Goal: Obtain resource: Download file/media

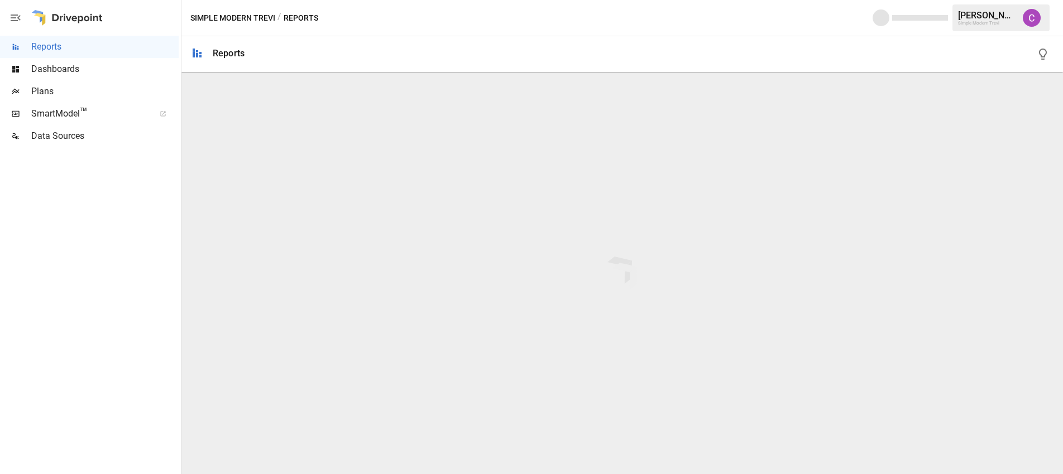
click at [61, 70] on span "Dashboards" at bounding box center [104, 69] width 147 height 13
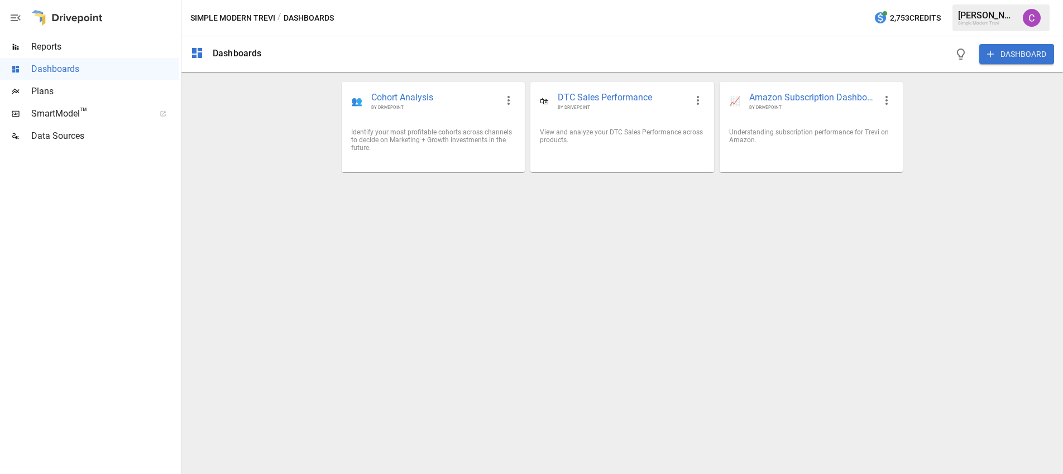
click at [106, 93] on span "Plans" at bounding box center [104, 91] width 147 height 13
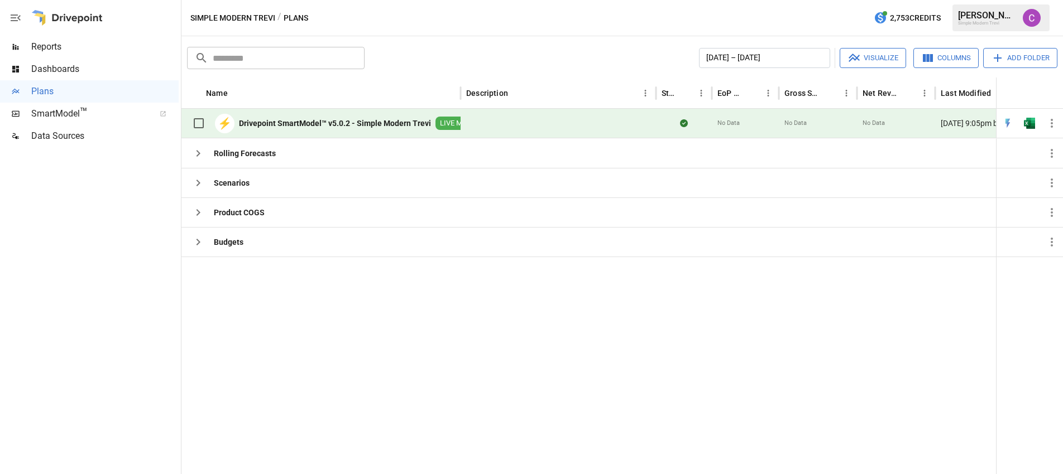
click at [99, 57] on div "Reports" at bounding box center [89, 47] width 179 height 22
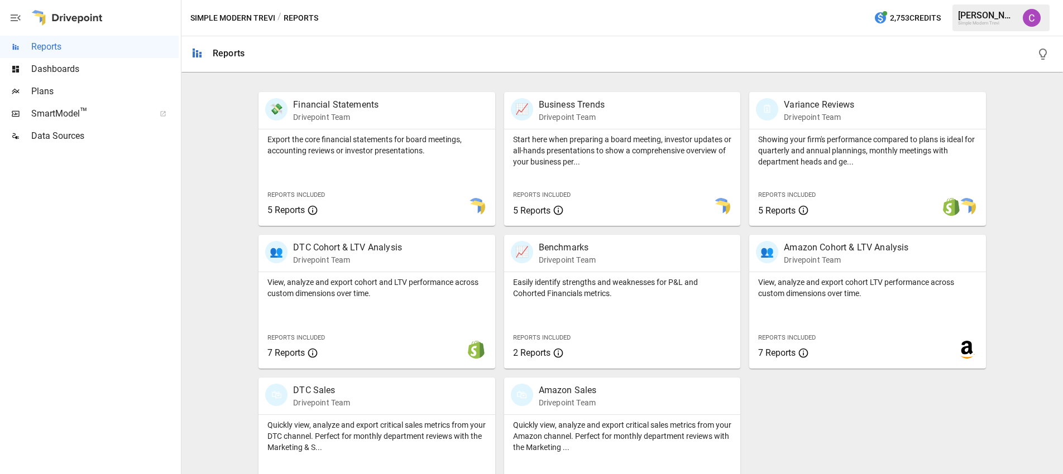
scroll to position [248, 0]
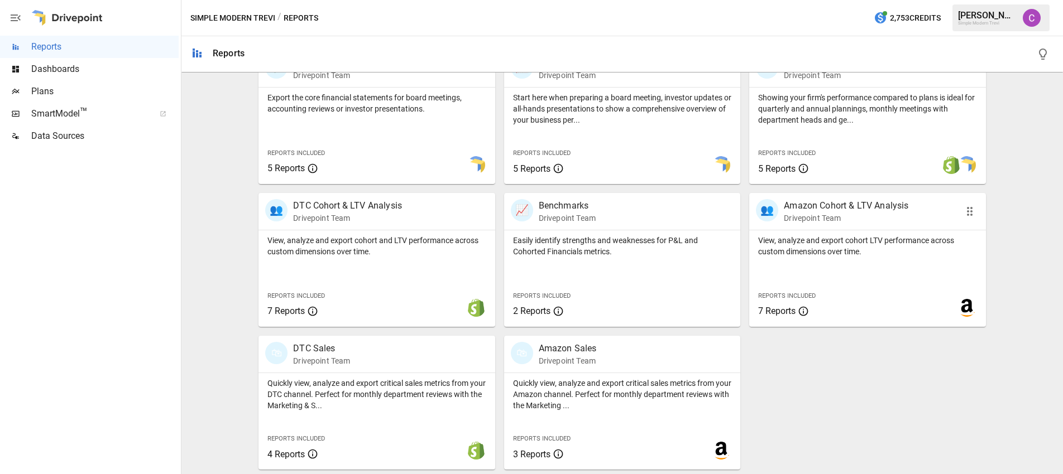
click at [786, 241] on p "View, analyze and export cohort LTV performance across custom dimensions over t…" at bounding box center [867, 246] width 219 height 22
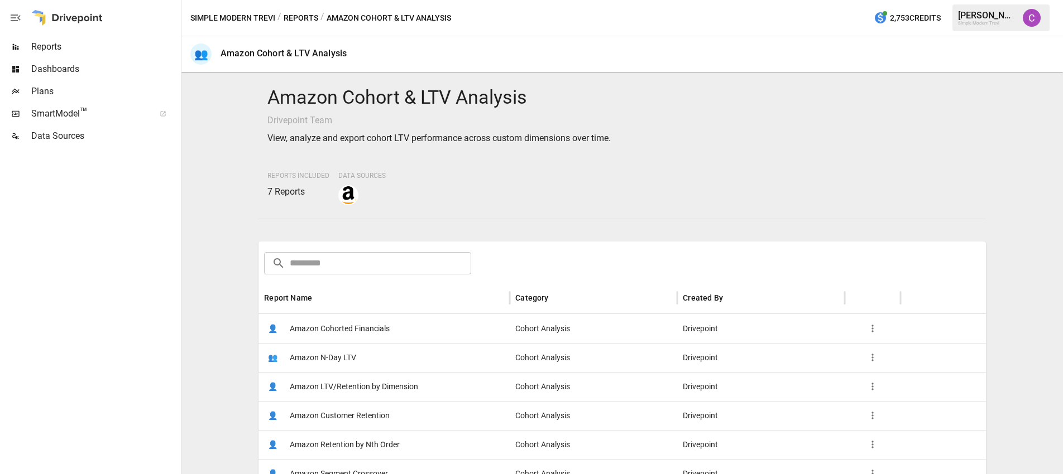
click at [376, 388] on span "Amazon LTV/Retention by Dimension" at bounding box center [354, 387] width 128 height 28
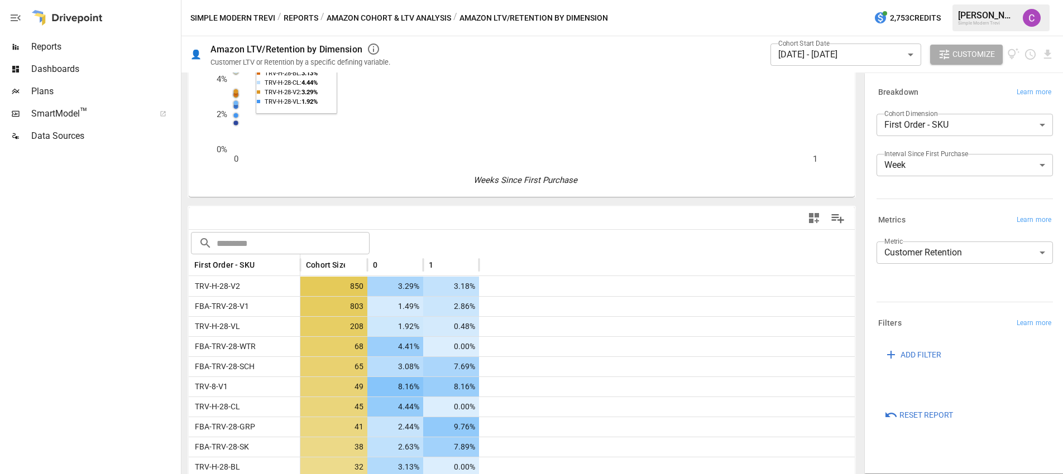
scroll to position [273, 0]
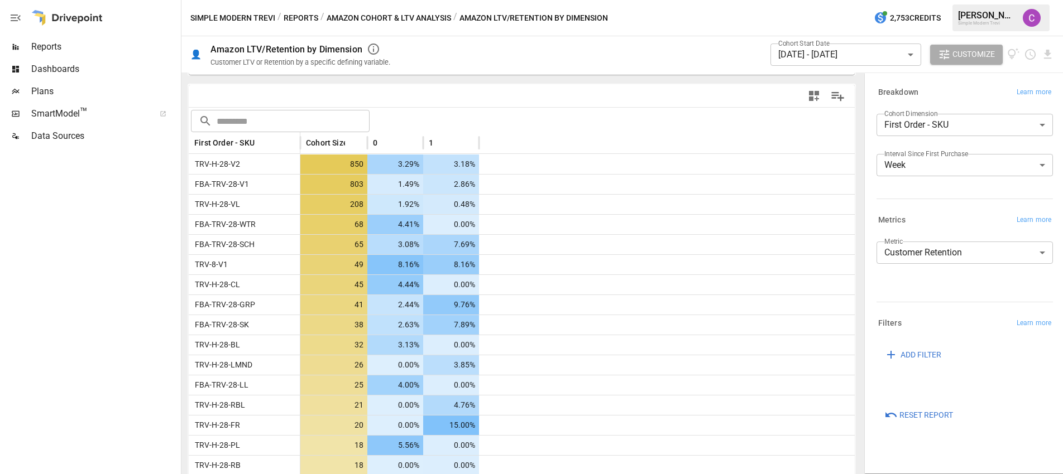
click at [824, 46] on label "Cohort Start Date" at bounding box center [803, 43] width 51 height 9
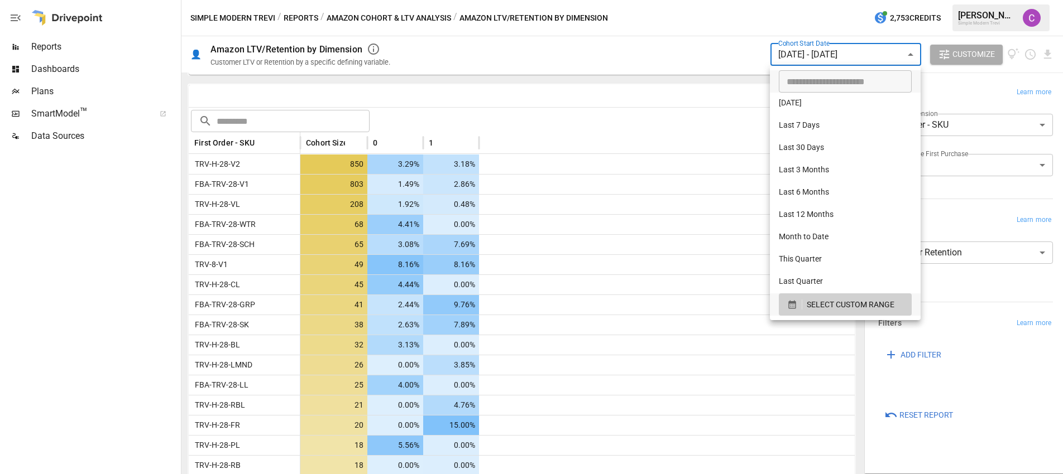
click at [822, 0] on body "Reports Dashboards Plans SmartModel ™ Data Sources Simple Modern Trevi / Report…" at bounding box center [531, 0] width 1063 height 0
click at [810, 306] on span "SELECT CUSTOM RANGE" at bounding box center [850, 305] width 88 height 14
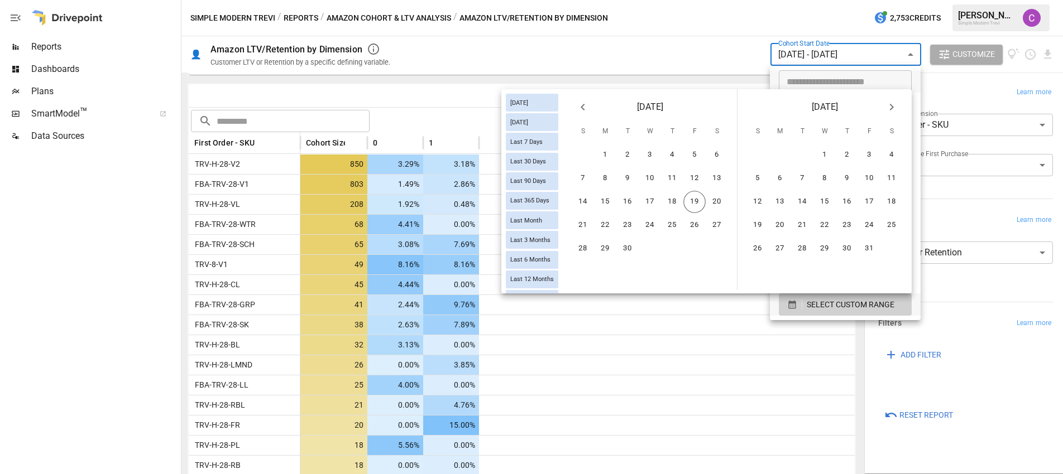
click at [585, 105] on icon "Previous month" at bounding box center [582, 106] width 13 height 13
click at [580, 222] on button "17" at bounding box center [582, 225] width 22 height 22
click at [714, 222] on button "23" at bounding box center [716, 225] width 22 height 22
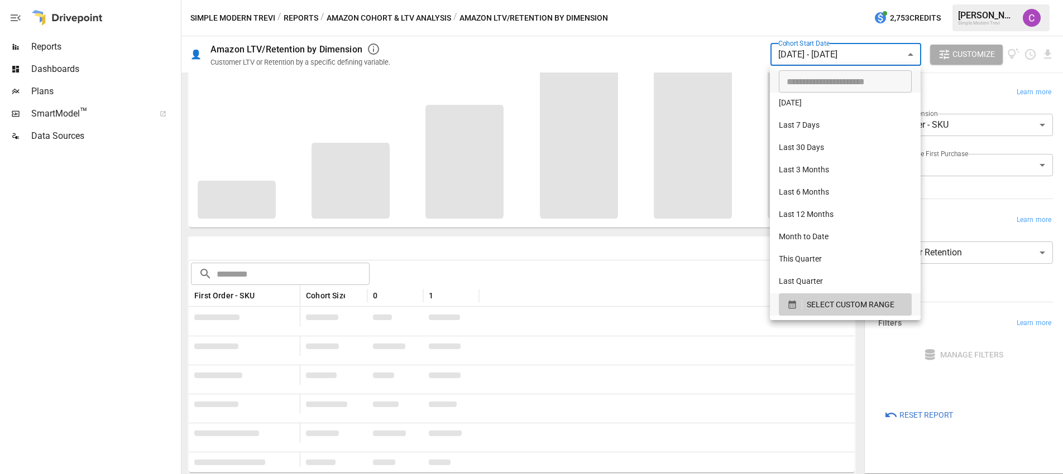
scroll to position [120, 0]
click at [157, 292] on div at bounding box center [531, 237] width 1063 height 474
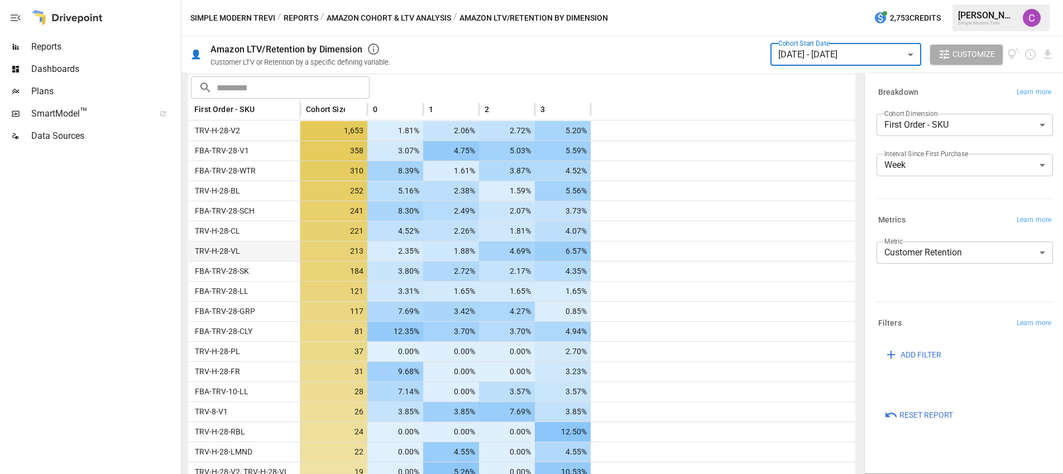
scroll to position [313, 0]
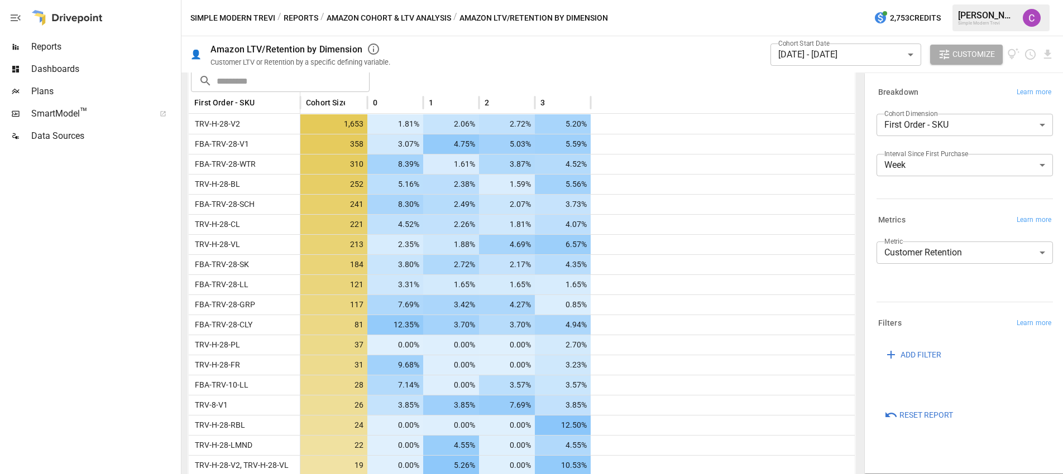
click at [859, 68] on div "Cohort Start Date [DATE] - [DATE] ****** ​" at bounding box center [845, 54] width 151 height 31
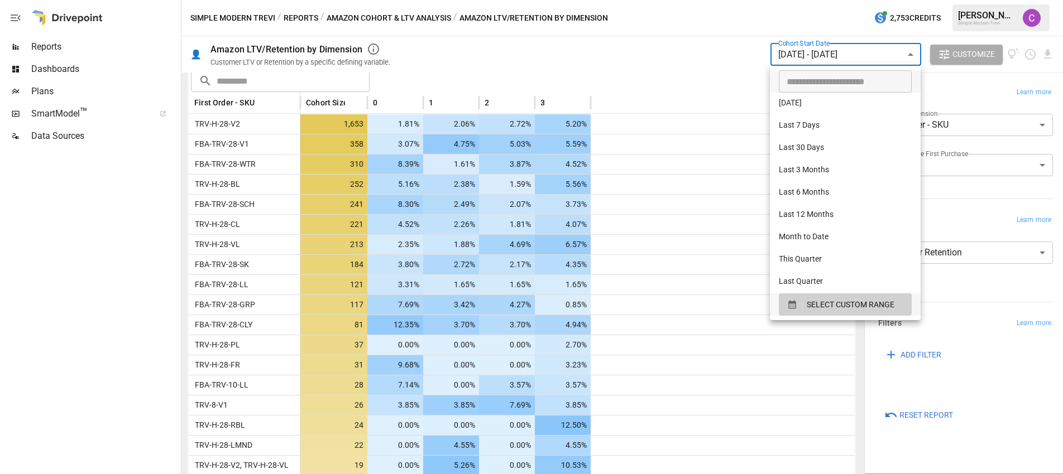
click at [847, 0] on body "Reports Dashboards Plans SmartModel ™ Data Sources Simple Modern Trevi / Report…" at bounding box center [531, 0] width 1063 height 0
type input "**********"
click at [805, 81] on input "**********" at bounding box center [840, 81] width 125 height 22
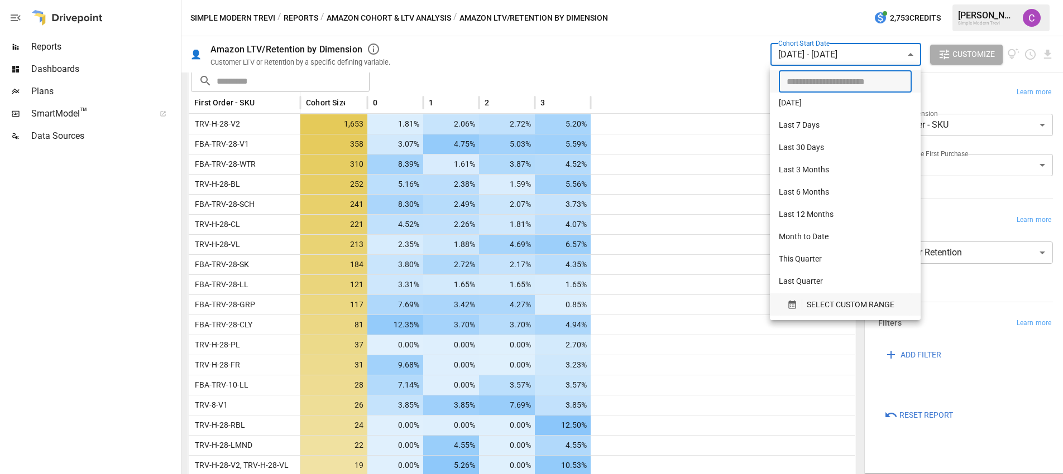
click at [817, 307] on span "SELECT CUSTOM RANGE" at bounding box center [850, 305] width 88 height 14
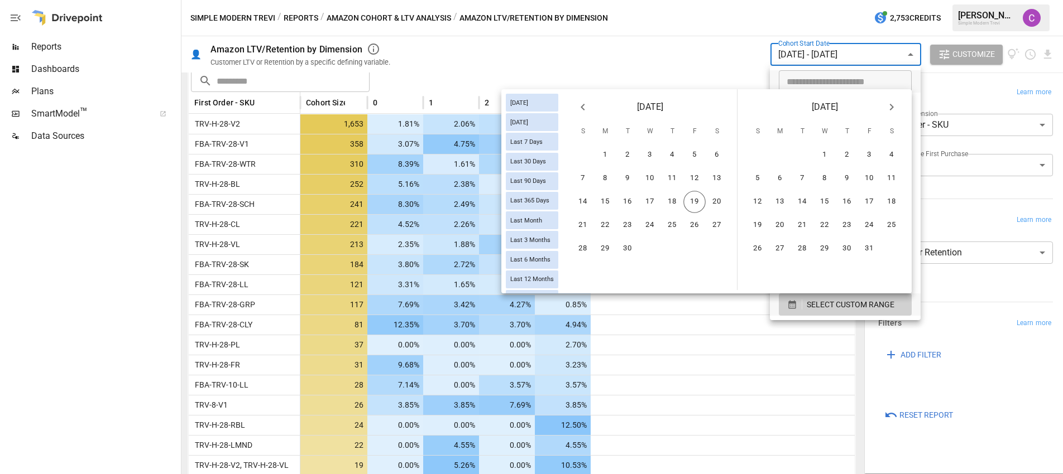
click at [584, 109] on icon "Previous month" at bounding box center [582, 107] width 4 height 7
click at [575, 211] on button "10" at bounding box center [582, 202] width 22 height 22
click at [723, 196] on button "16" at bounding box center [716, 202] width 22 height 22
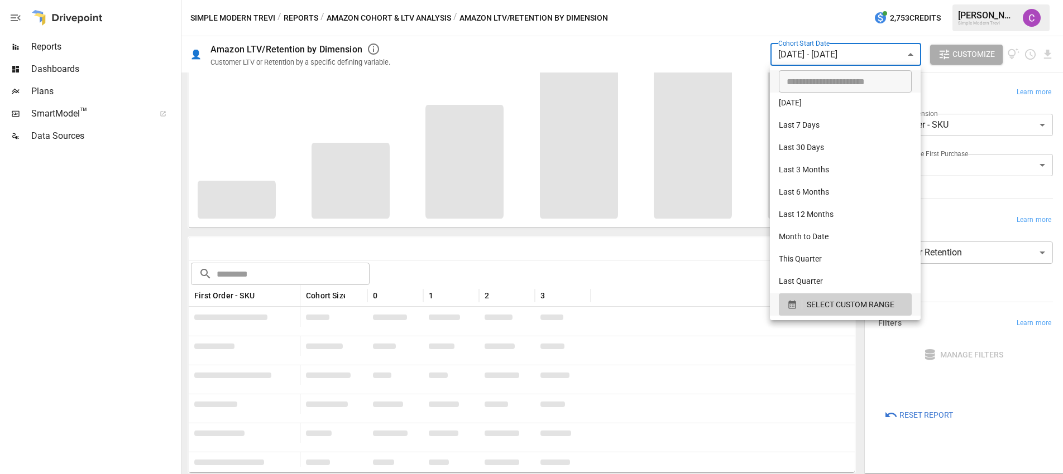
scroll to position [313, 0]
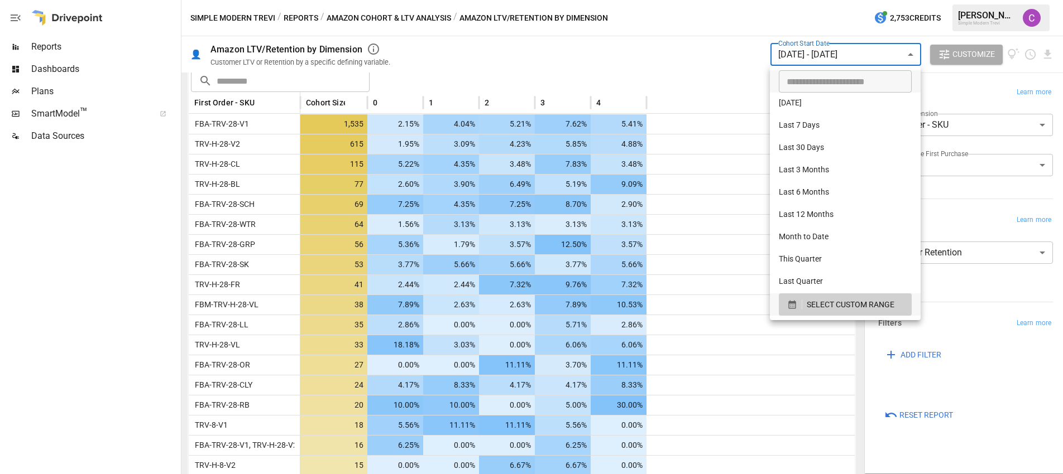
click at [234, 304] on div at bounding box center [531, 237] width 1063 height 474
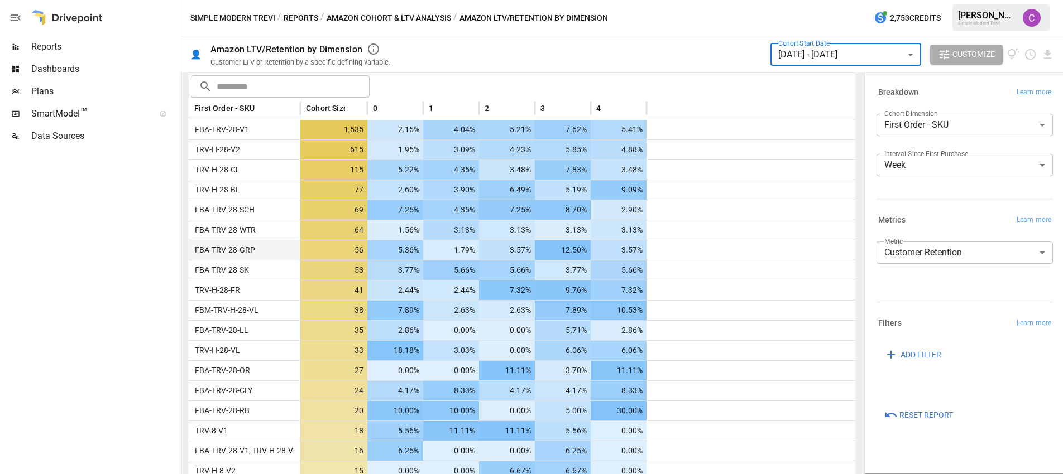
scroll to position [362, 0]
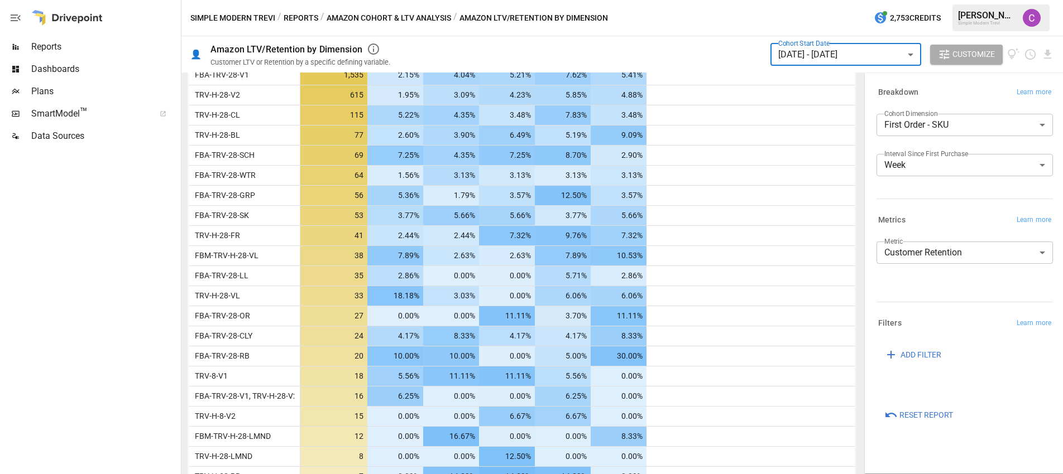
click at [988, 0] on body "Reports Dashboards Plans SmartModel ™ Data Sources Simple Modern Trevi / Report…" at bounding box center [531, 0] width 1063 height 0
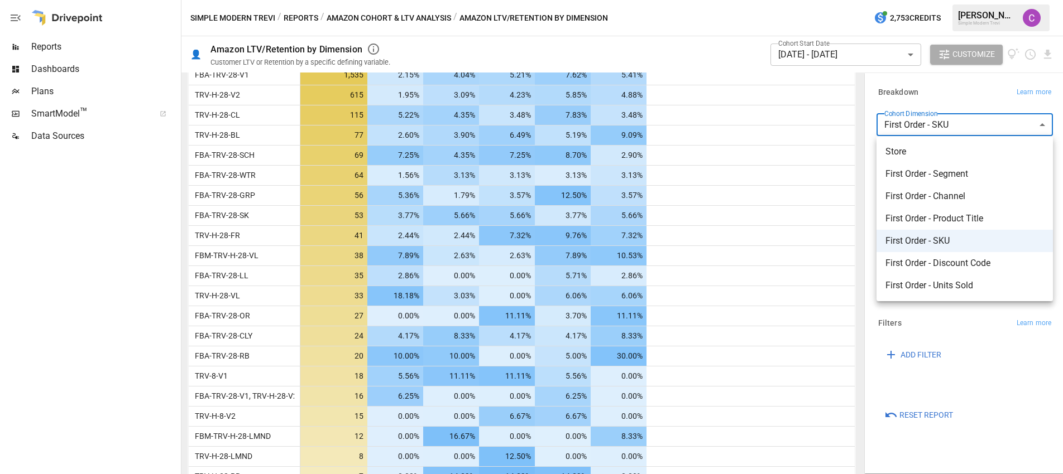
click at [980, 132] on div at bounding box center [531, 237] width 1063 height 474
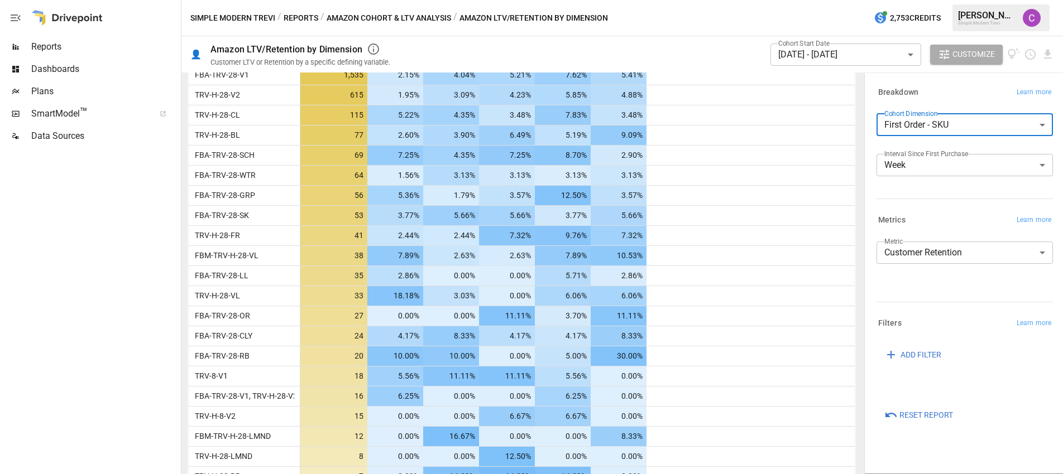
click at [732, 47] on div "Cohort Start Date [DATE] - [DATE] ****** ​ Customize" at bounding box center [728, 54] width 650 height 36
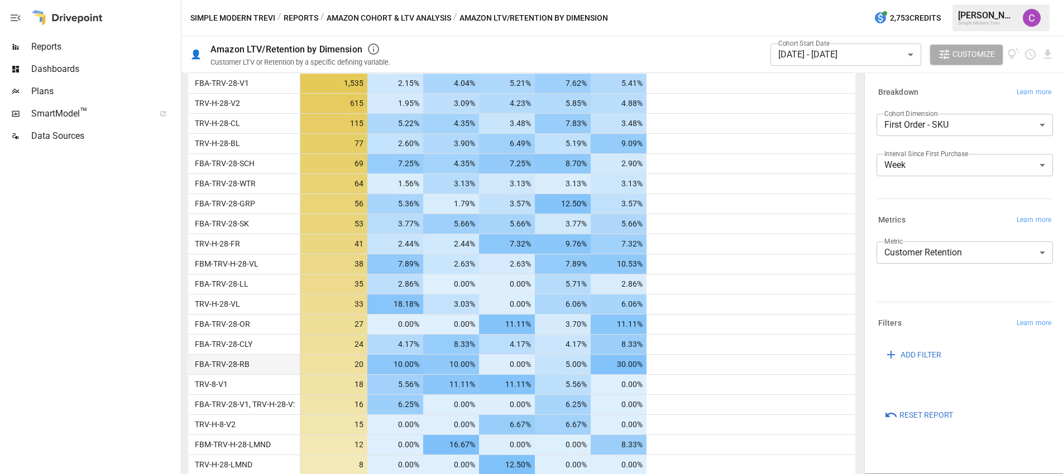
scroll to position [355, 0]
click at [260, 259] on div "FBM-TRV-H-28-VL" at bounding box center [245, 263] width 112 height 20
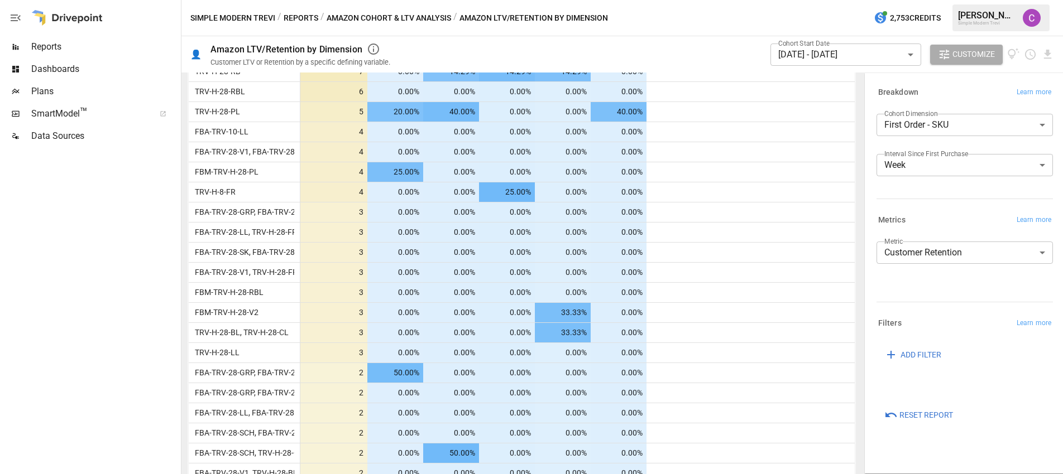
scroll to position [789, 0]
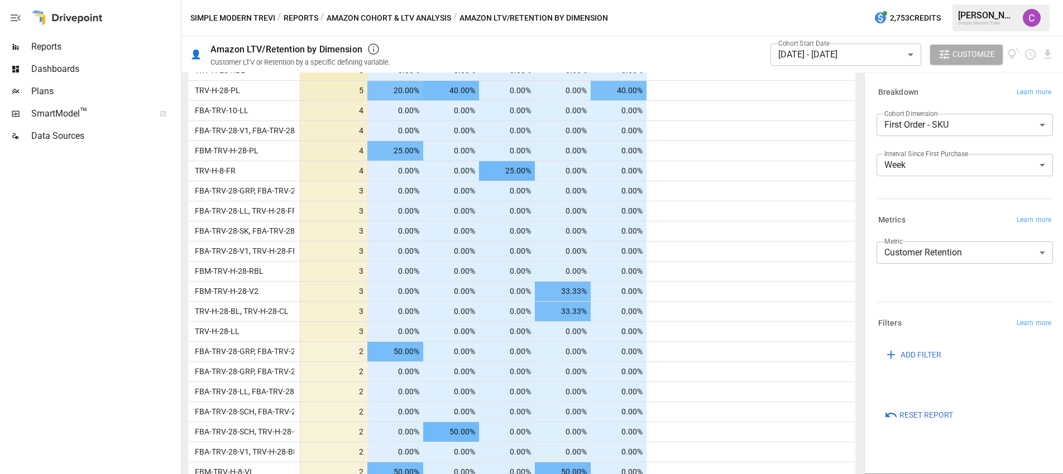
click at [847, 0] on body "Reports Dashboards Plans SmartModel ™ Data Sources Simple Modern Trevi / Report…" at bounding box center [531, 0] width 1063 height 0
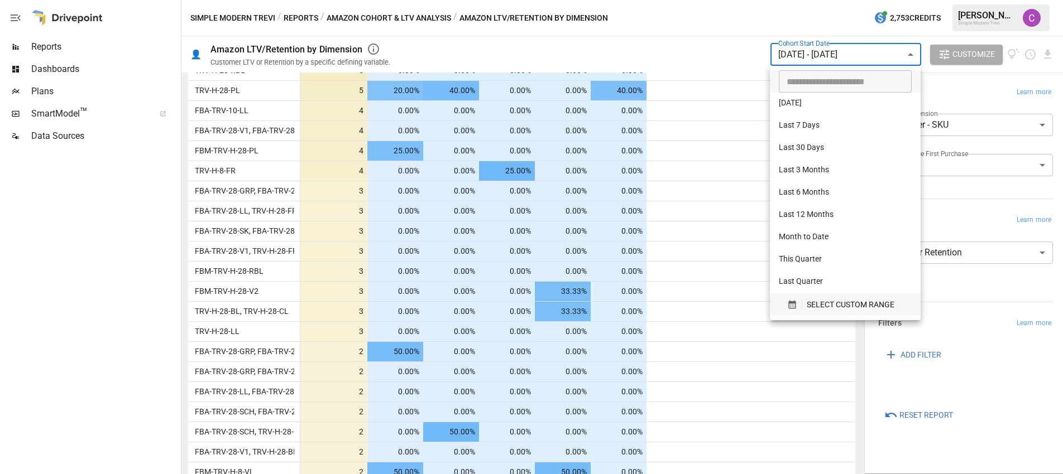
click at [834, 297] on button "SELECT CUSTOM RANGE" at bounding box center [844, 305] width 133 height 22
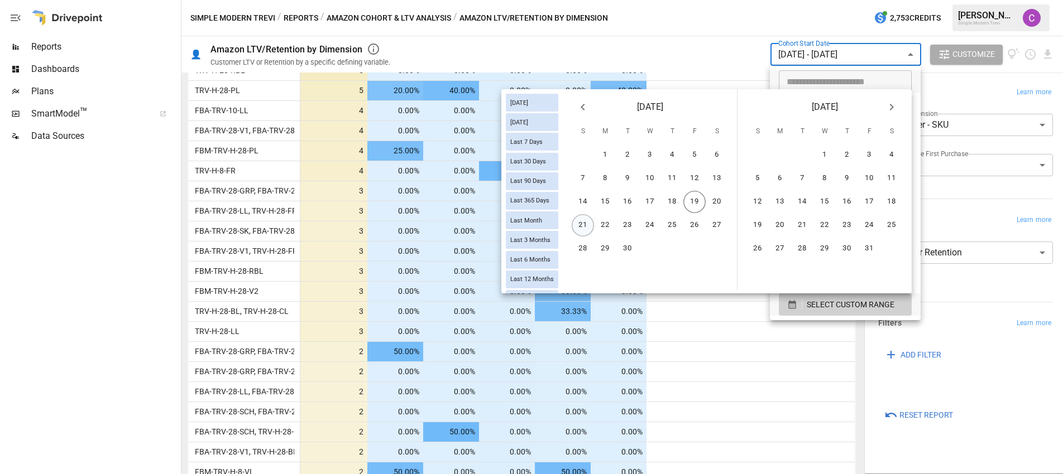
click at [578, 220] on button "21" at bounding box center [582, 225] width 22 height 22
click at [583, 100] on icon "Previous month" at bounding box center [582, 106] width 13 height 13
click at [587, 243] on button "24" at bounding box center [582, 249] width 22 height 22
click at [722, 245] on button "30" at bounding box center [716, 249] width 22 height 22
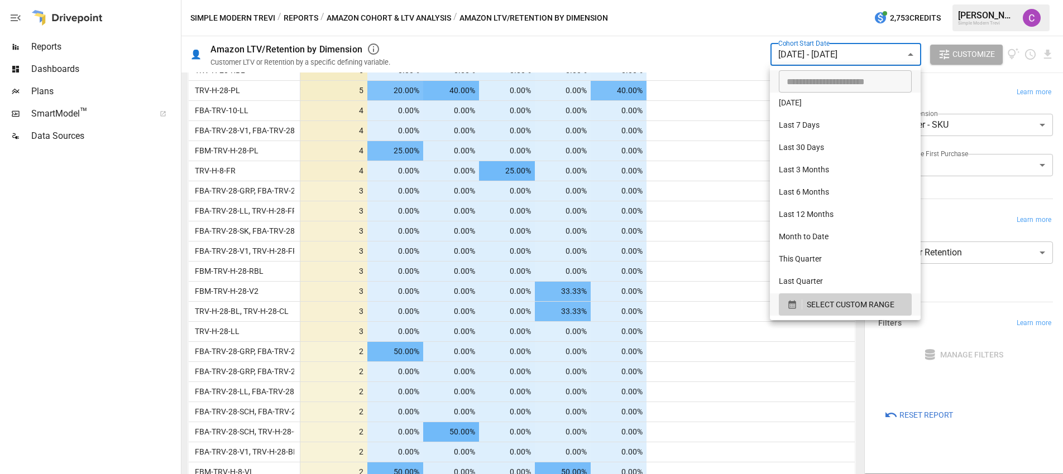
scroll to position [120, 0]
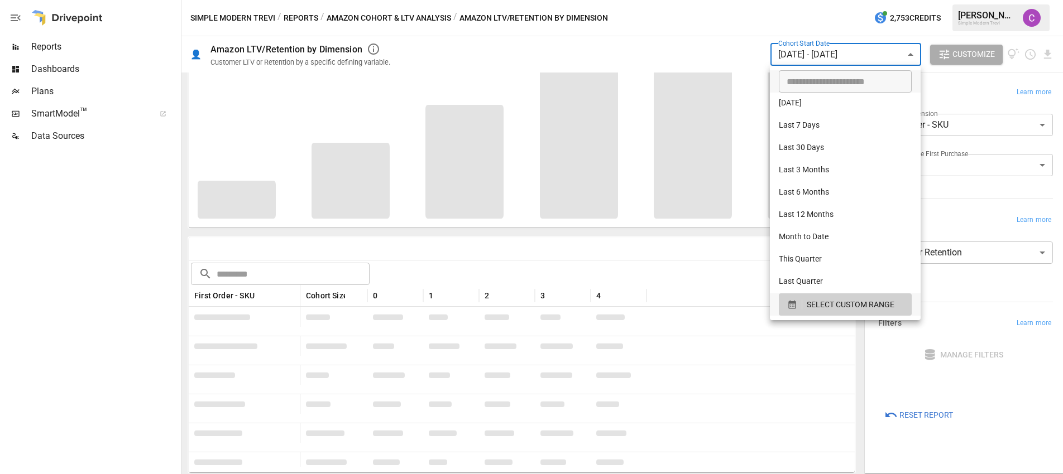
click at [343, 249] on div at bounding box center [531, 237] width 1063 height 474
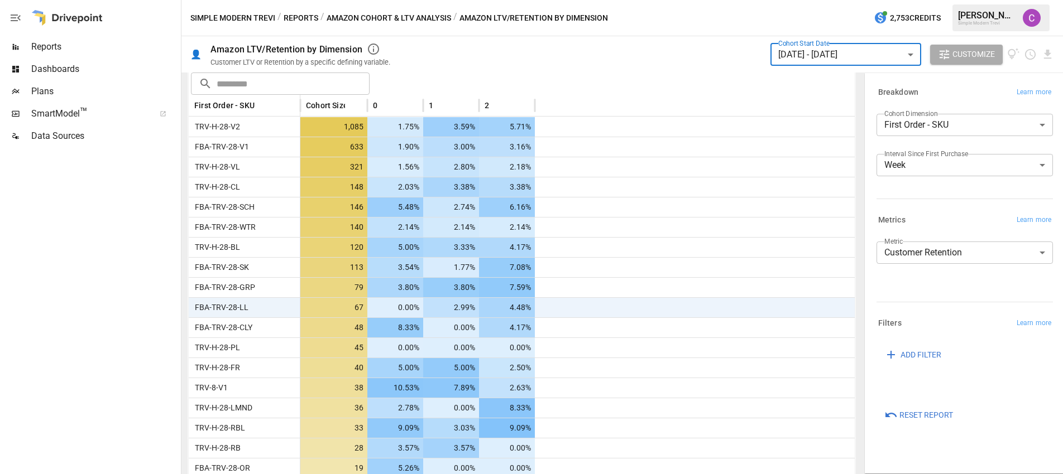
scroll to position [308, 0]
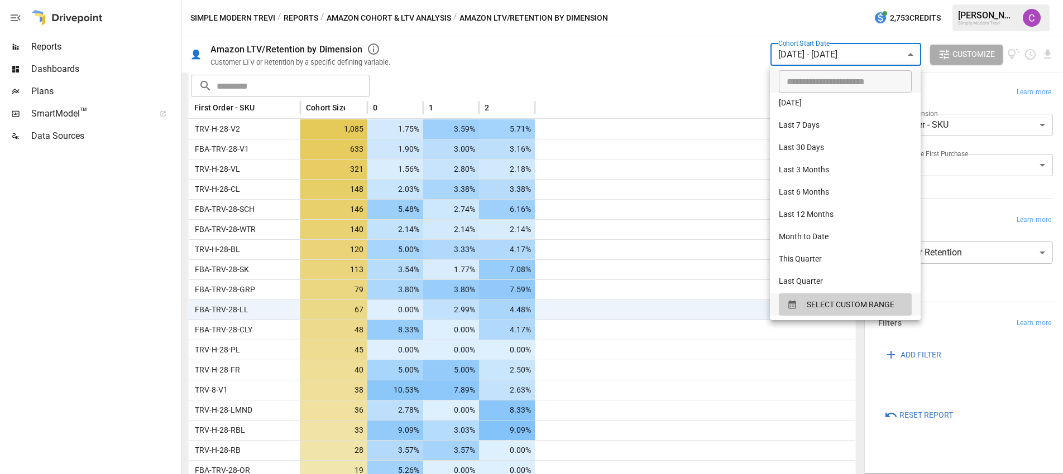
click at [846, 0] on body "Reports Dashboards Plans SmartModel ™ Data Sources Simple Modern Trevi / Report…" at bounding box center [531, 0] width 1063 height 0
click at [821, 302] on span "SELECT CUSTOM RANGE" at bounding box center [850, 305] width 88 height 14
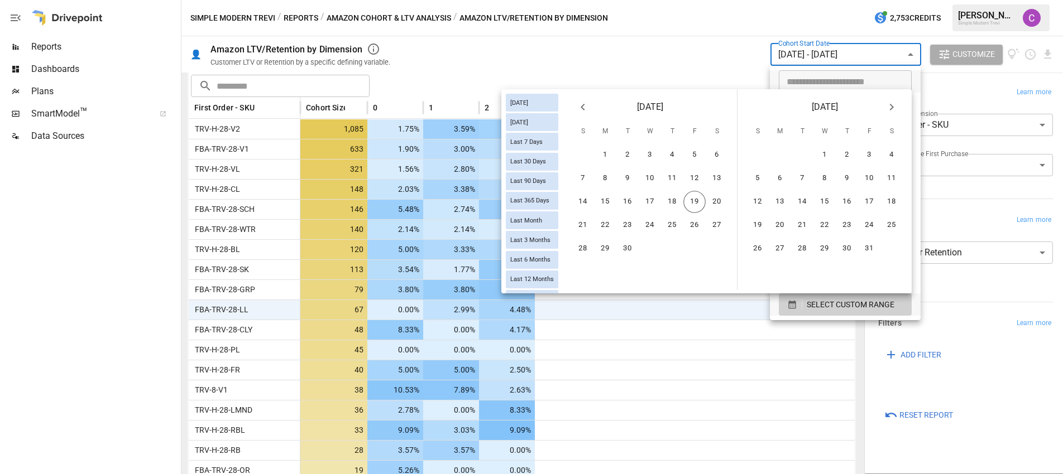
click at [582, 106] on icon "Previous month" at bounding box center [582, 107] width 4 height 7
click at [581, 220] on button "17" at bounding box center [582, 225] width 22 height 22
click at [588, 228] on button "17" at bounding box center [582, 225] width 22 height 22
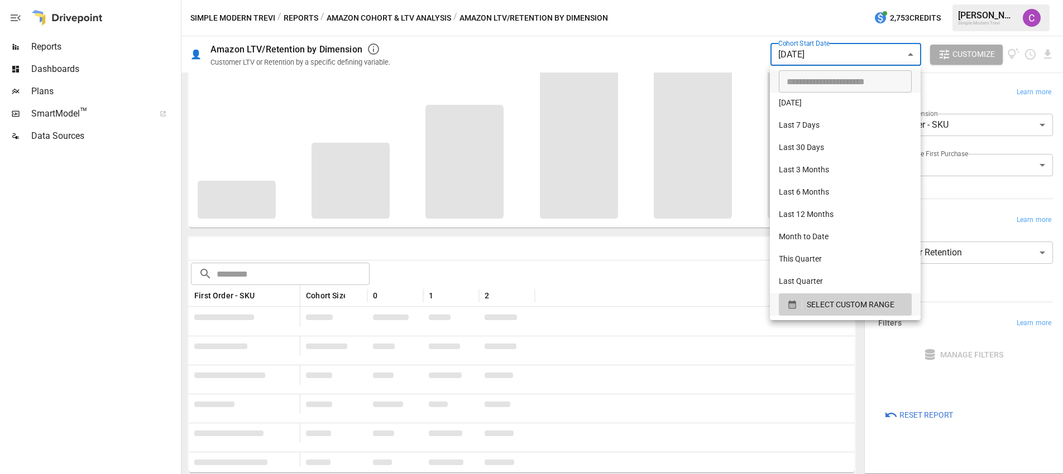
scroll to position [120, 0]
click at [818, 55] on div at bounding box center [531, 237] width 1063 height 474
click at [813, 0] on body "Reports Dashboards Plans SmartModel ™ Data Sources Simple Modern Trevi / Report…" at bounding box center [531, 0] width 1063 height 0
click at [823, 304] on span "SELECT CUSTOM RANGE" at bounding box center [850, 305] width 88 height 14
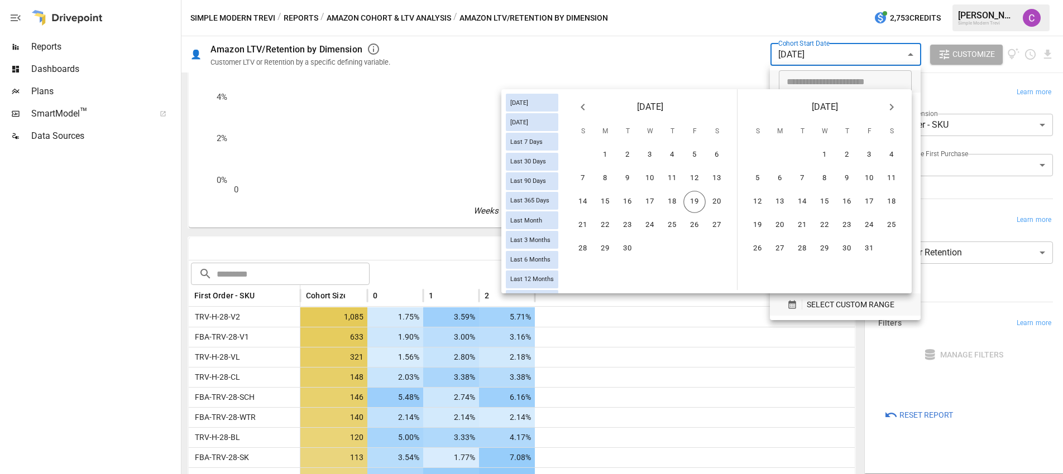
scroll to position [308, 0]
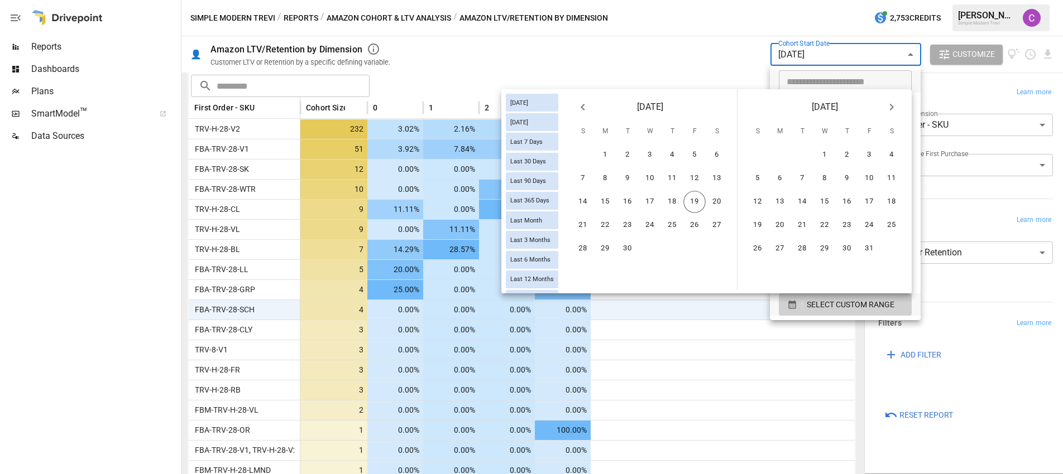
click at [453, 64] on div at bounding box center [531, 237] width 1063 height 474
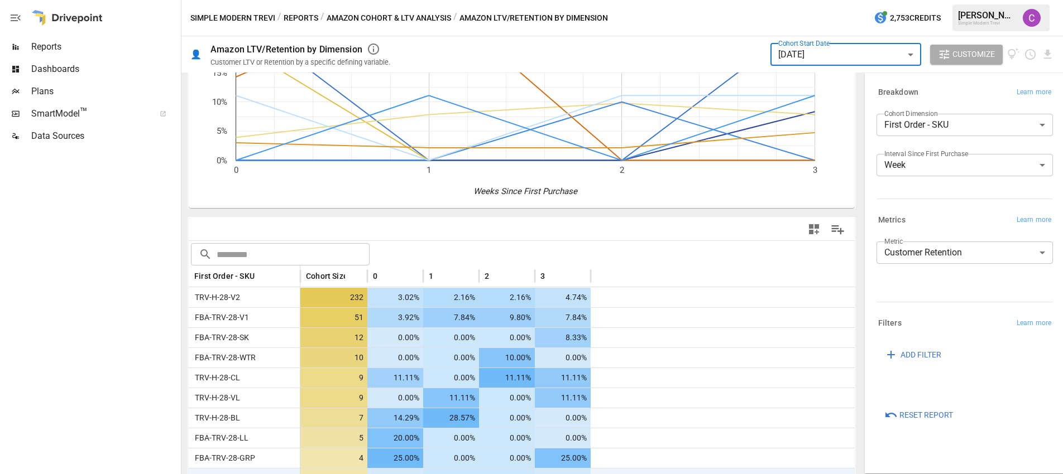
scroll to position [223, 0]
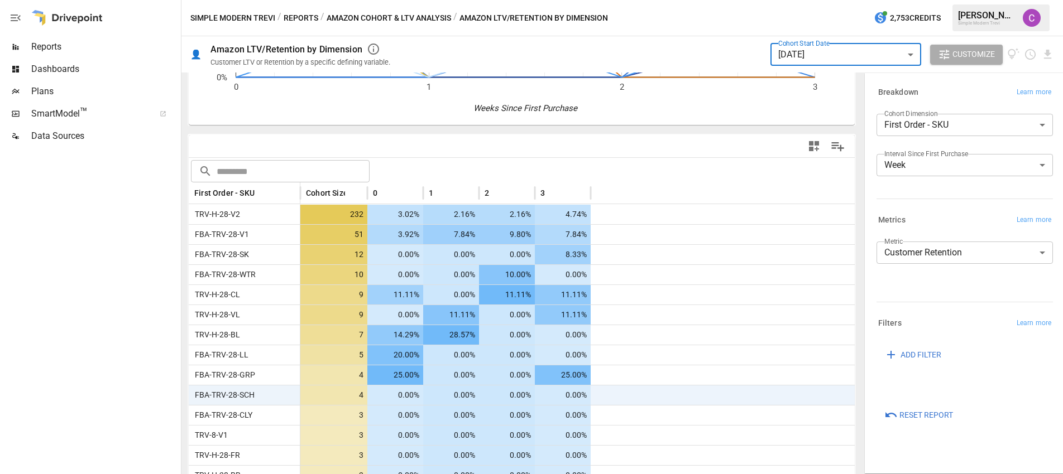
click at [833, 0] on body "Reports Dashboards Plans SmartModel ™ Data Sources Simple Modern Trevi / Report…" at bounding box center [531, 0] width 1063 height 0
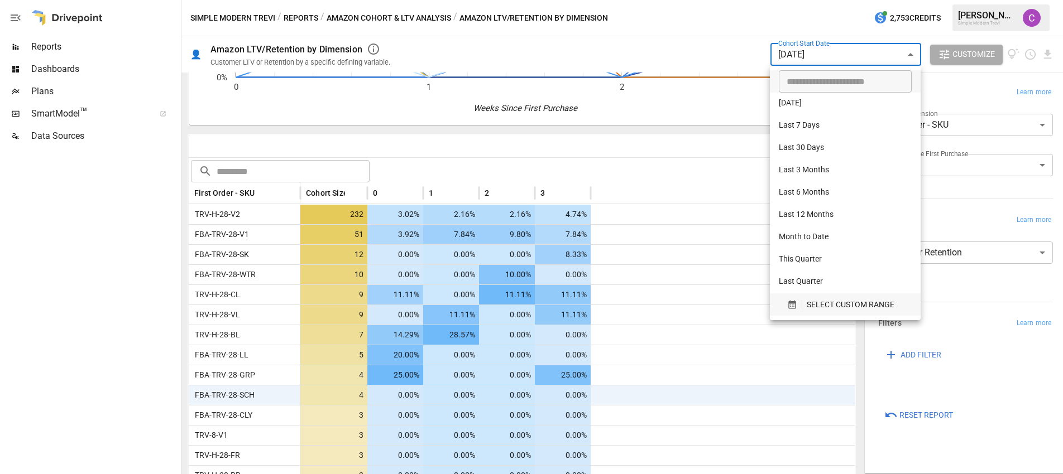
click at [824, 310] on span "SELECT CUSTOM RANGE" at bounding box center [850, 305] width 88 height 14
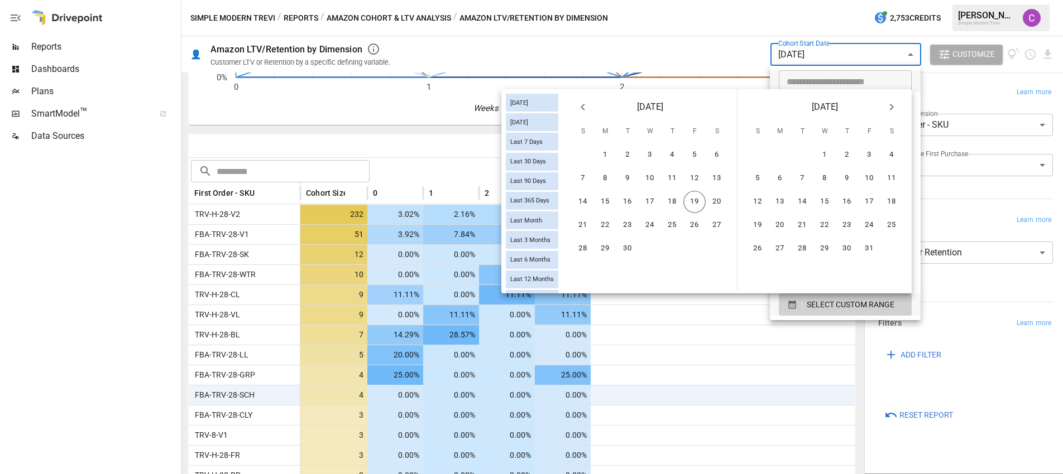
click at [590, 116] on div "[DATE]" at bounding box center [650, 104] width 174 height 31
click at [586, 108] on icon "Previous month" at bounding box center [582, 106] width 13 height 13
click at [605, 220] on button "18" at bounding box center [605, 225] width 22 height 22
click at [584, 246] on button "24" at bounding box center [582, 249] width 22 height 22
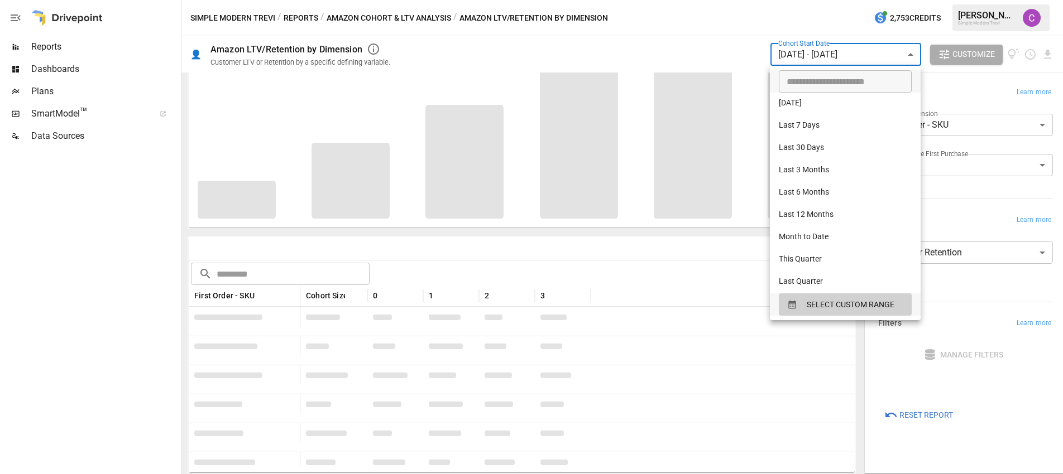
scroll to position [120, 0]
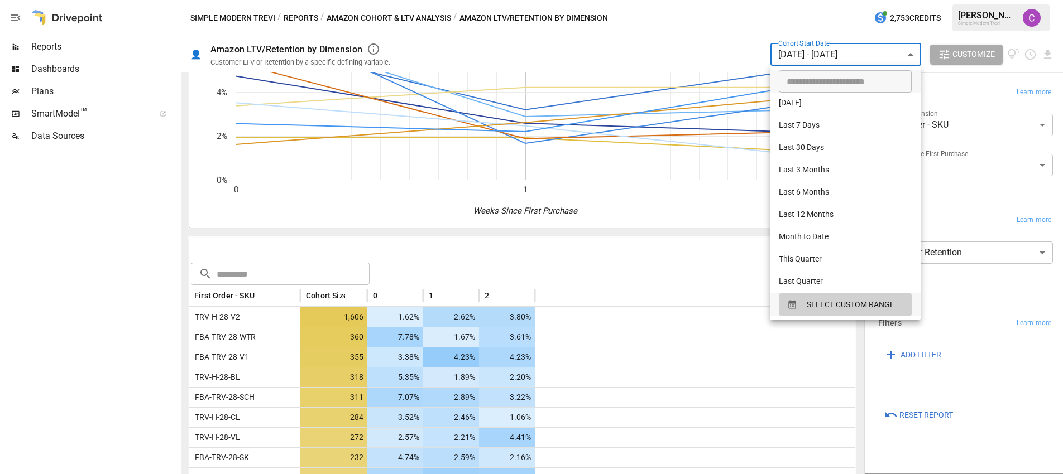
click at [285, 423] on div at bounding box center [531, 237] width 1063 height 474
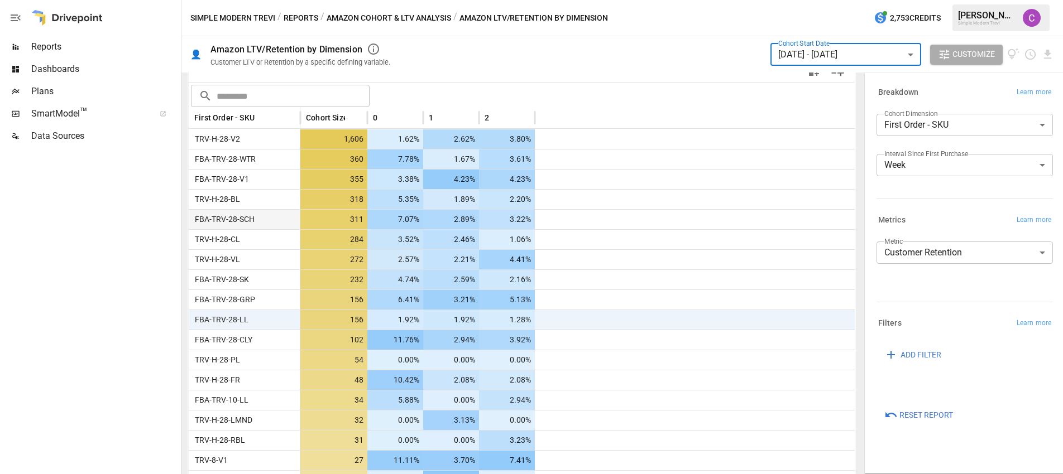
scroll to position [301, 0]
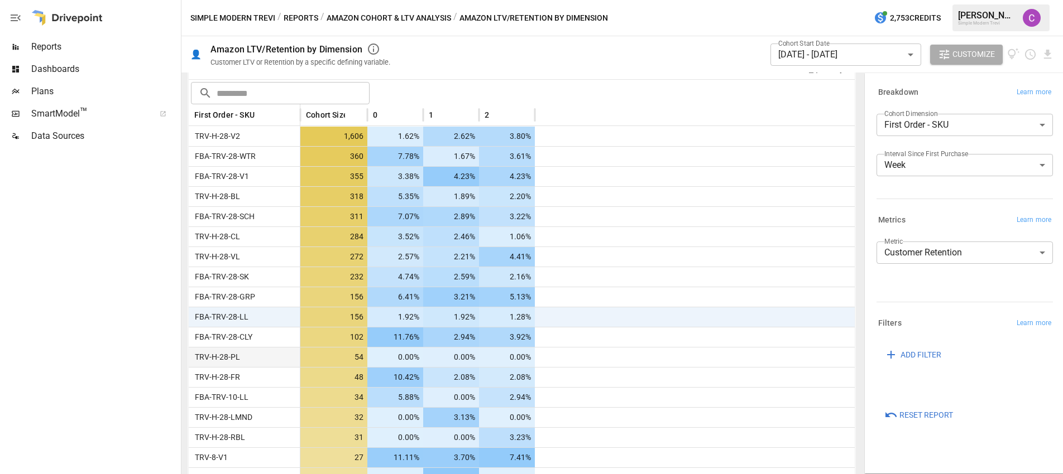
click at [256, 358] on div "TRV-H-28-PL" at bounding box center [245, 357] width 112 height 20
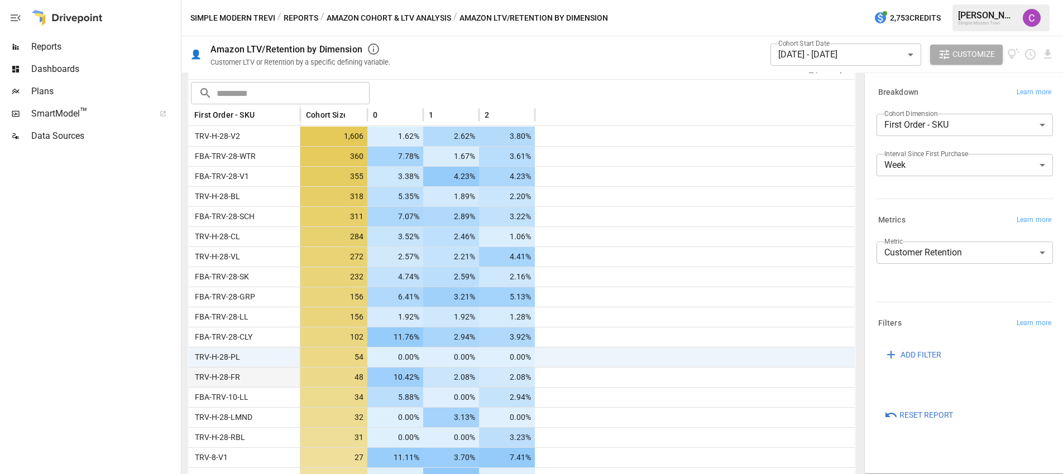
click at [252, 382] on div "TRV-H-28-FR" at bounding box center [245, 377] width 112 height 20
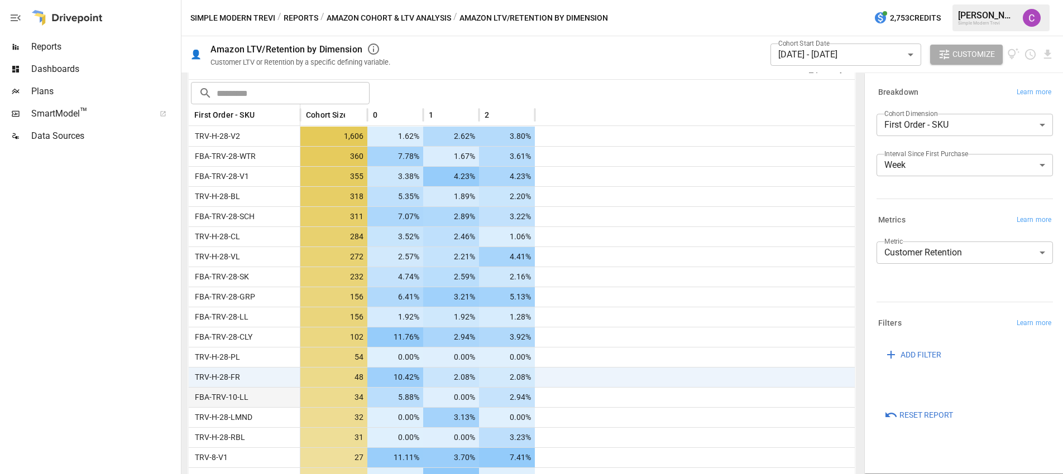
click at [252, 398] on div "FBA-TRV-10-LL" at bounding box center [245, 397] width 112 height 20
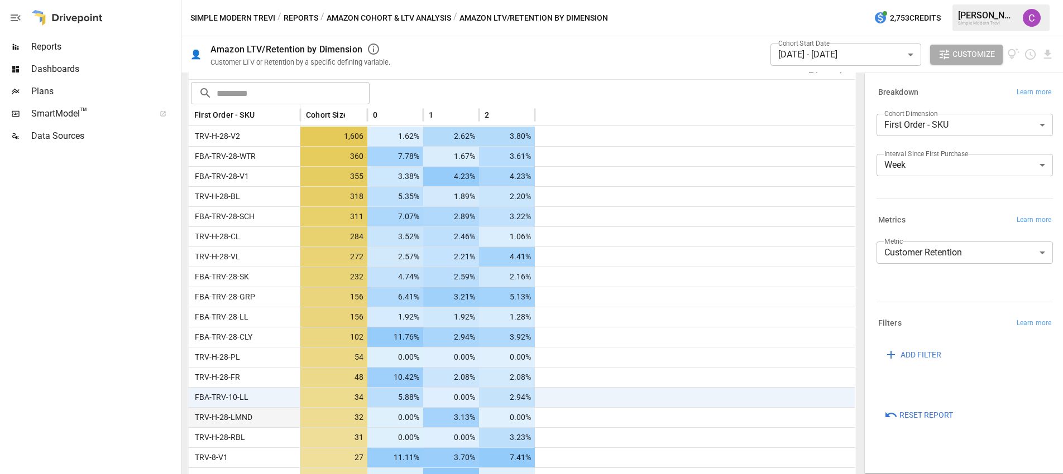
click at [249, 420] on span "TRV-H-28-LMND" at bounding box center [221, 418] width 62 height 20
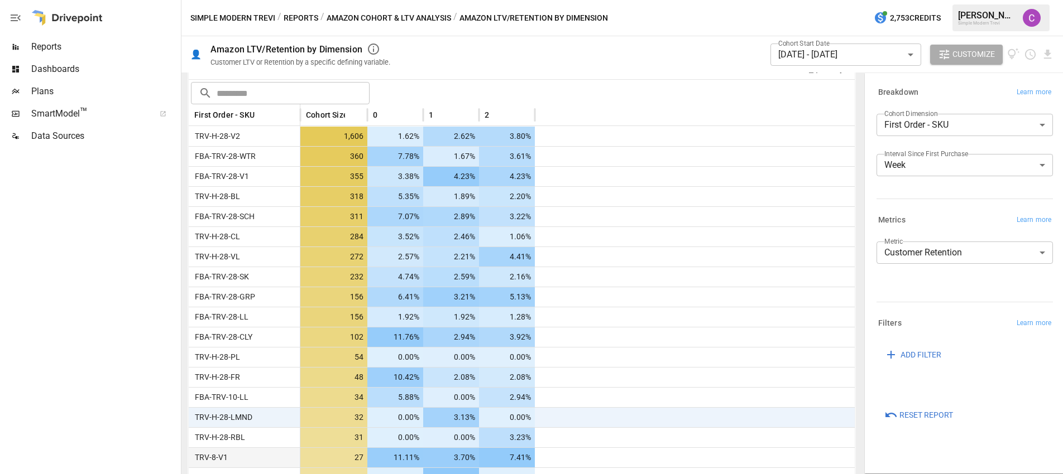
click at [244, 450] on div "TRV-8-V1" at bounding box center [245, 458] width 112 height 20
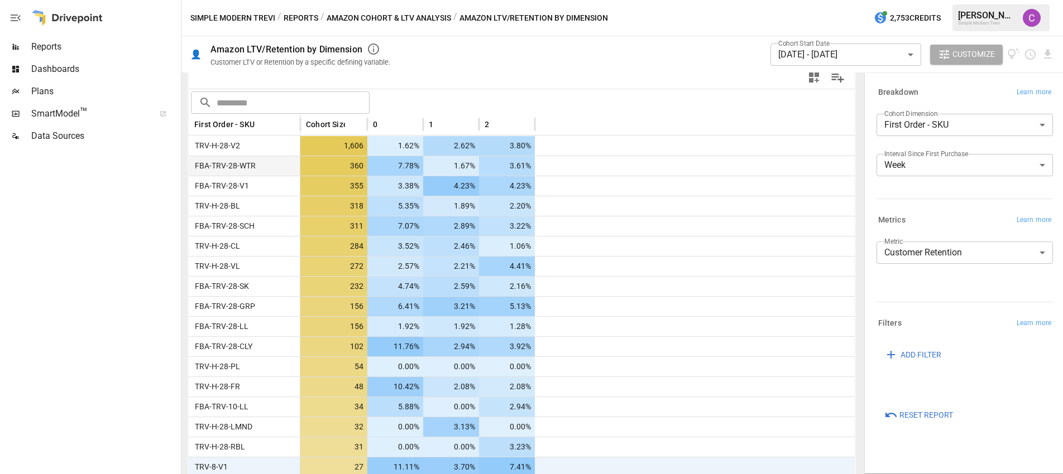
scroll to position [283, 0]
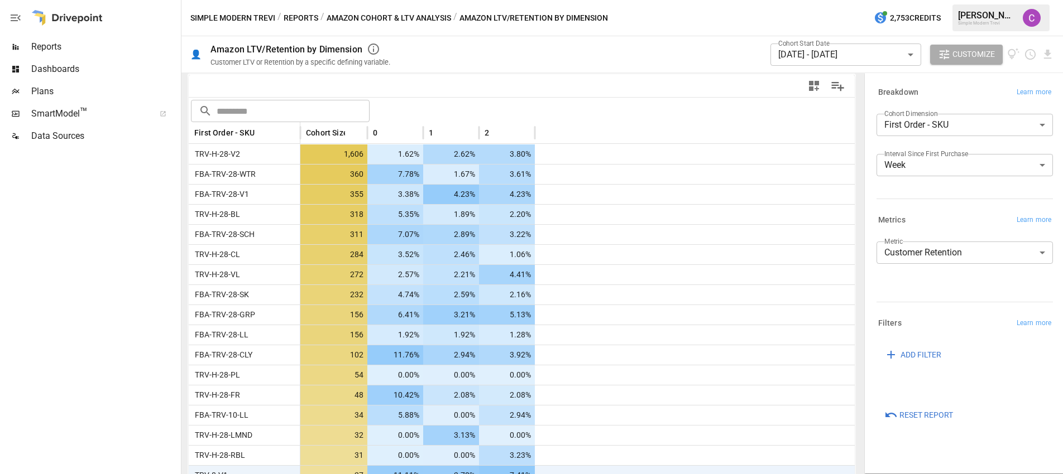
click at [782, 65] on div "Cohort Start Date [DATE] - [DATE] ****** ​" at bounding box center [845, 54] width 151 height 31
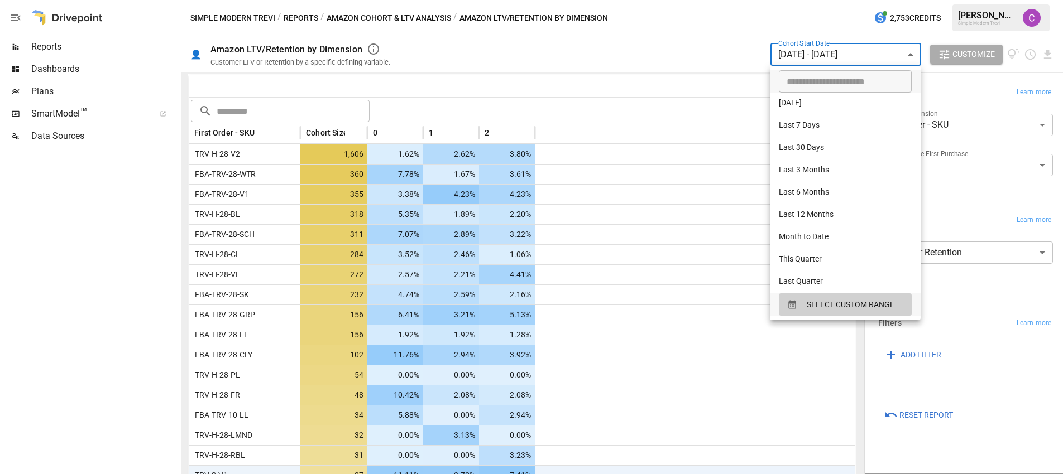
click at [787, 0] on body "Reports Dashboards Plans SmartModel ™ Data Sources Simple Modern Trevi / Report…" at bounding box center [531, 0] width 1063 height 0
click at [832, 299] on span "SELECT CUSTOM RANGE" at bounding box center [850, 305] width 88 height 14
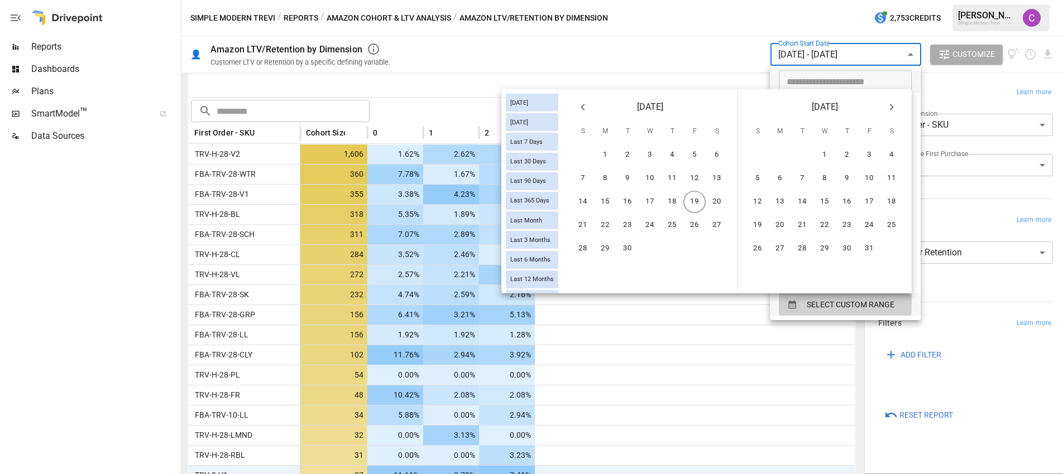
click at [588, 114] on button "Previous month" at bounding box center [582, 107] width 22 height 22
click at [577, 218] on button "17" at bounding box center [582, 225] width 22 height 22
click at [714, 229] on button "23" at bounding box center [716, 225] width 22 height 22
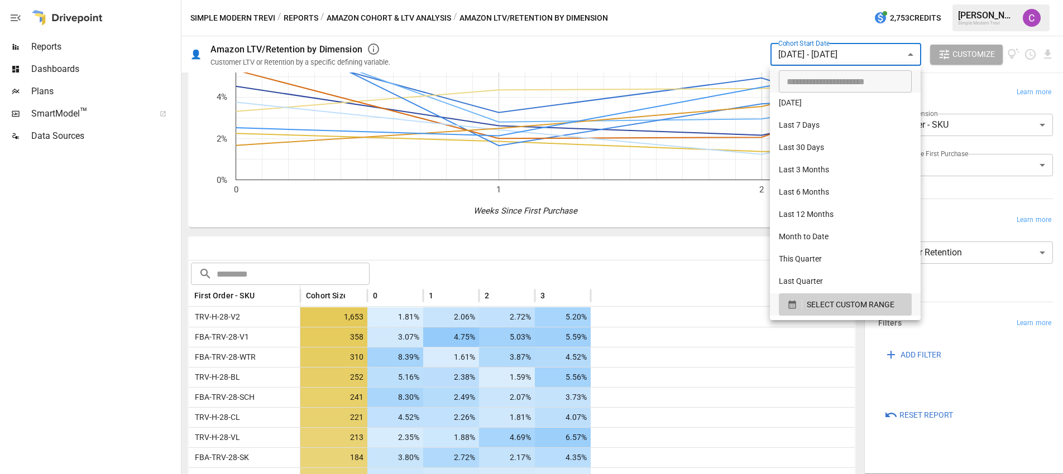
scroll to position [283, 0]
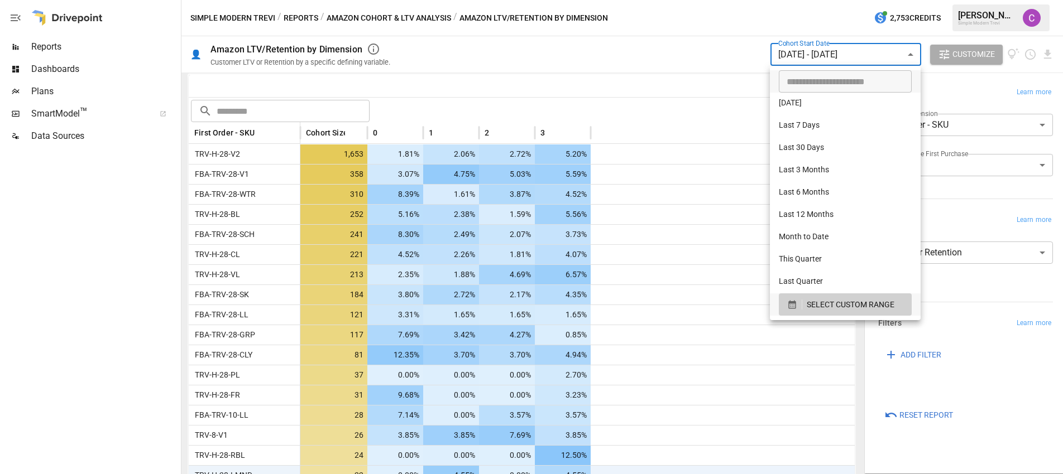
click at [352, 363] on div at bounding box center [531, 237] width 1063 height 474
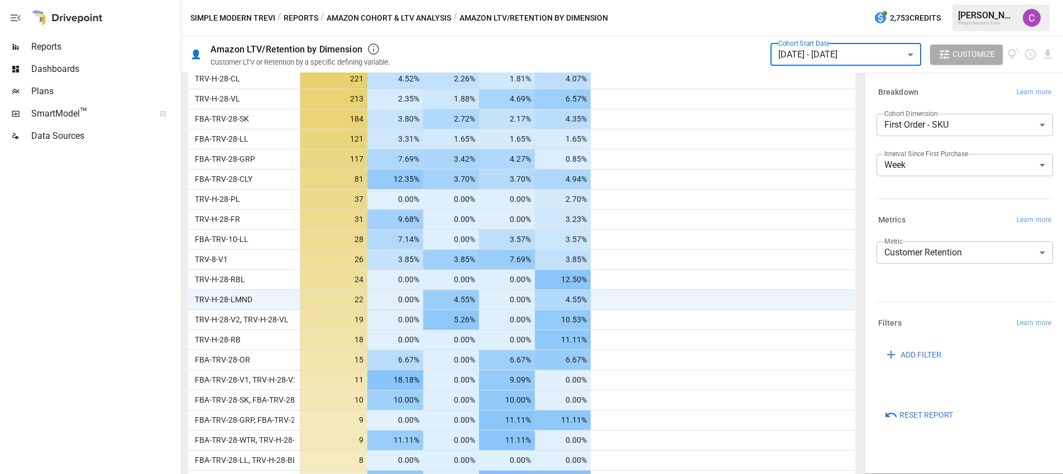
scroll to position [0, 0]
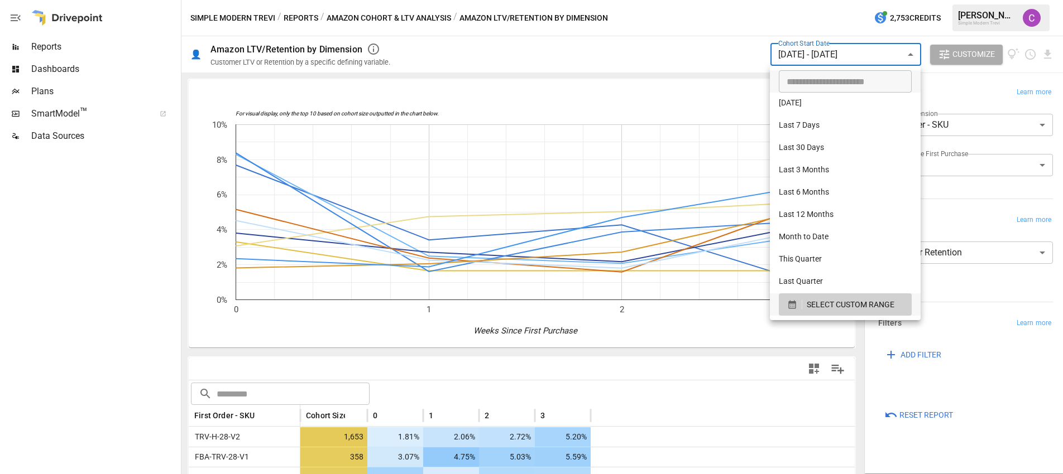
click at [816, 0] on body "Reports Dashboards Plans SmartModel ™ Data Sources Simple Modern Trevi / Report…" at bounding box center [531, 0] width 1063 height 0
click at [837, 308] on span "SELECT CUSTOM RANGE" at bounding box center [850, 305] width 88 height 14
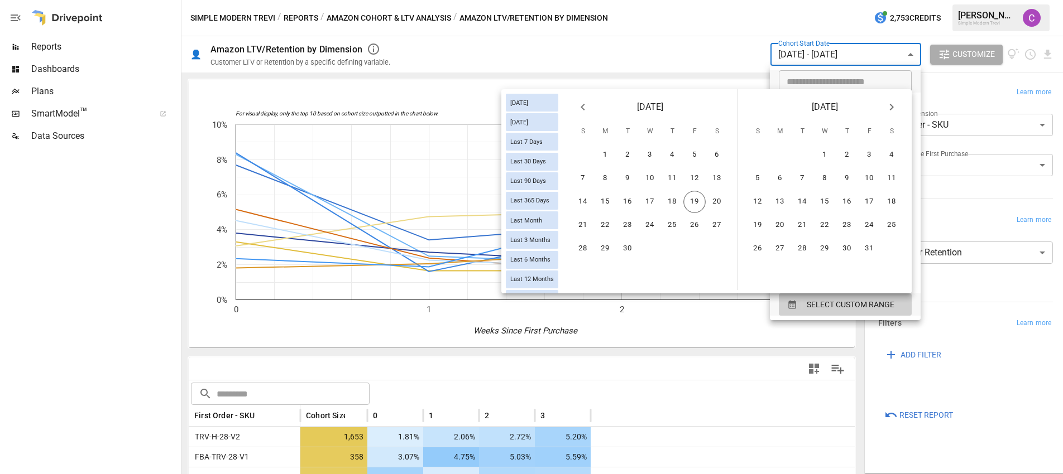
click at [587, 108] on icon "Previous month" at bounding box center [582, 106] width 13 height 13
click at [579, 193] on button "10" at bounding box center [582, 202] width 22 height 22
click at [708, 197] on button "16" at bounding box center [716, 202] width 22 height 22
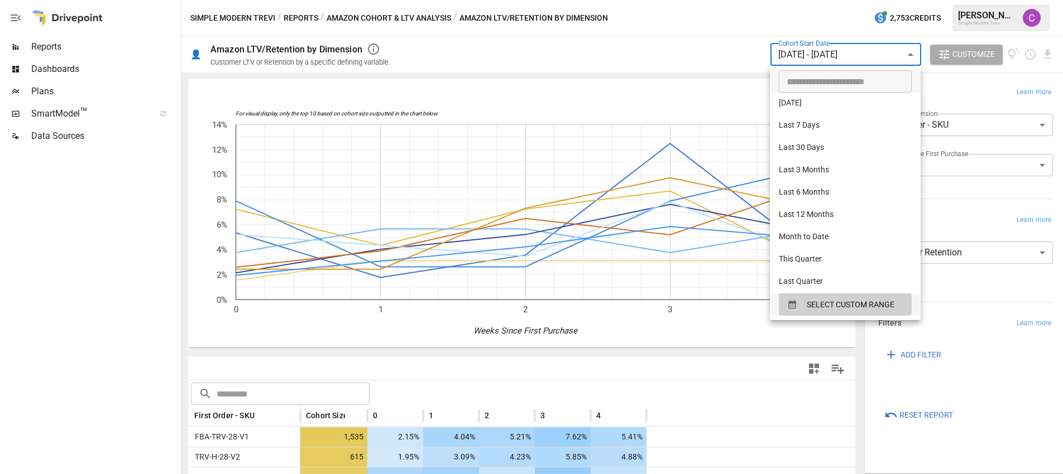
click at [390, 409] on div at bounding box center [531, 237] width 1063 height 474
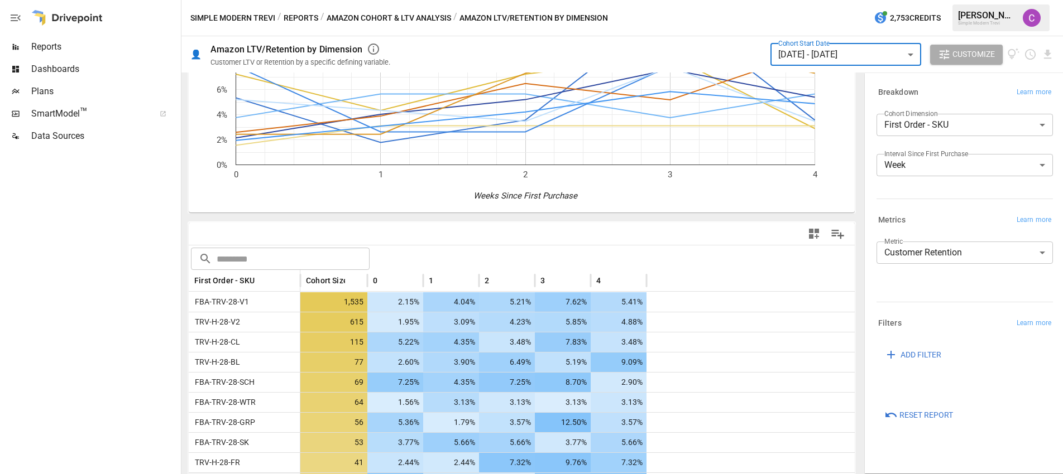
scroll to position [27, 0]
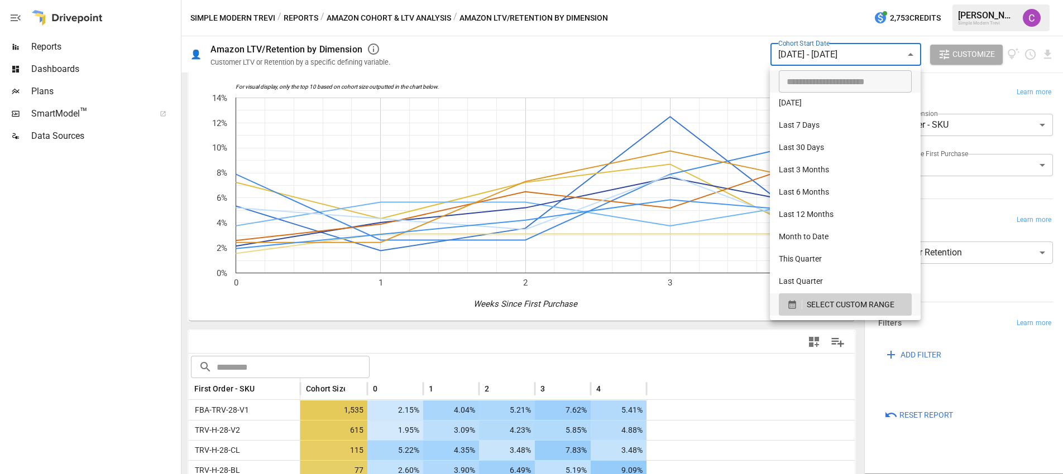
click at [807, 0] on body "Reports Dashboards Plans SmartModel ™ Data Sources Simple Modern Trevi / Report…" at bounding box center [531, 0] width 1063 height 0
click at [833, 307] on span "SELECT CUSTOM RANGE" at bounding box center [850, 305] width 88 height 14
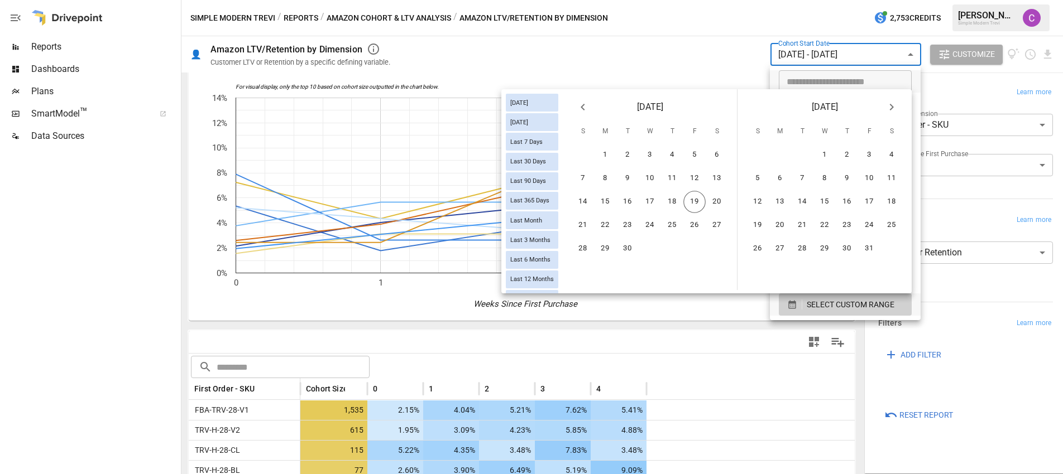
click at [593, 102] on button "Previous month" at bounding box center [582, 107] width 22 height 22
click at [588, 176] on button "3" at bounding box center [582, 178] width 22 height 22
click at [714, 177] on button "9" at bounding box center [716, 178] width 22 height 22
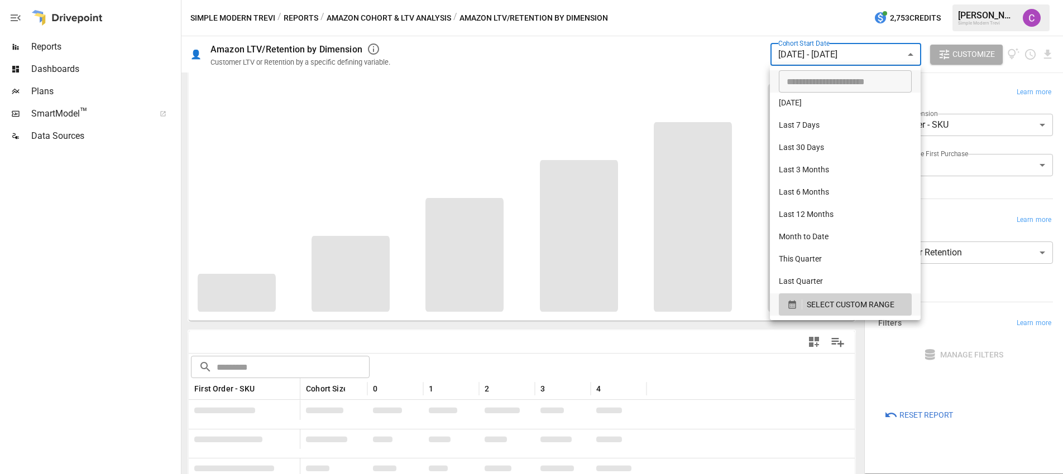
click at [659, 51] on div at bounding box center [531, 237] width 1063 height 474
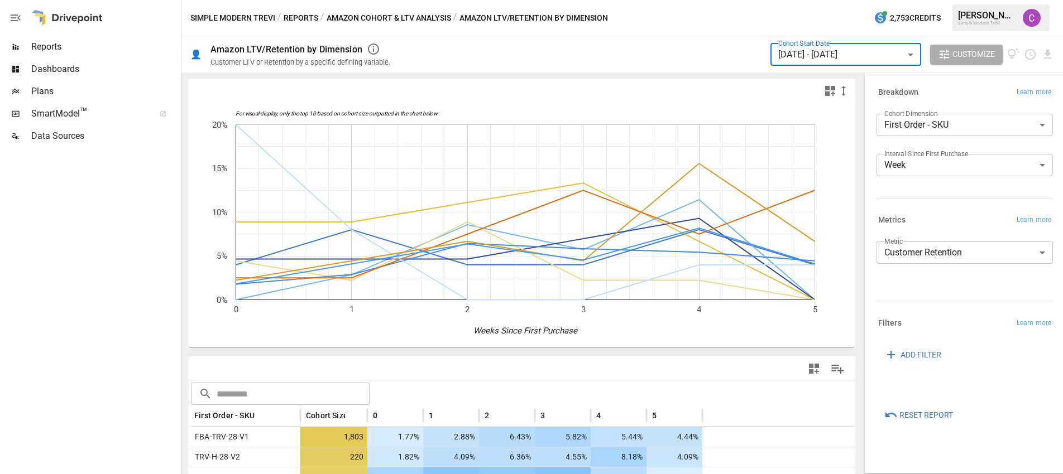
click at [794, 0] on body "Reports Dashboards Plans SmartModel ™ Data Sources Simple Modern Trevi / Report…" at bounding box center [531, 0] width 1063 height 0
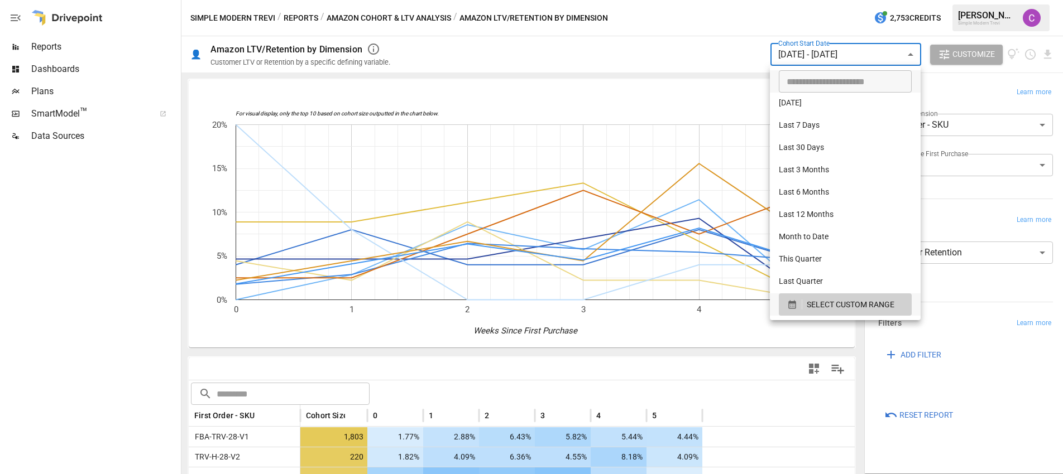
type input "**********"
click at [819, 80] on input "**********" at bounding box center [840, 81] width 125 height 22
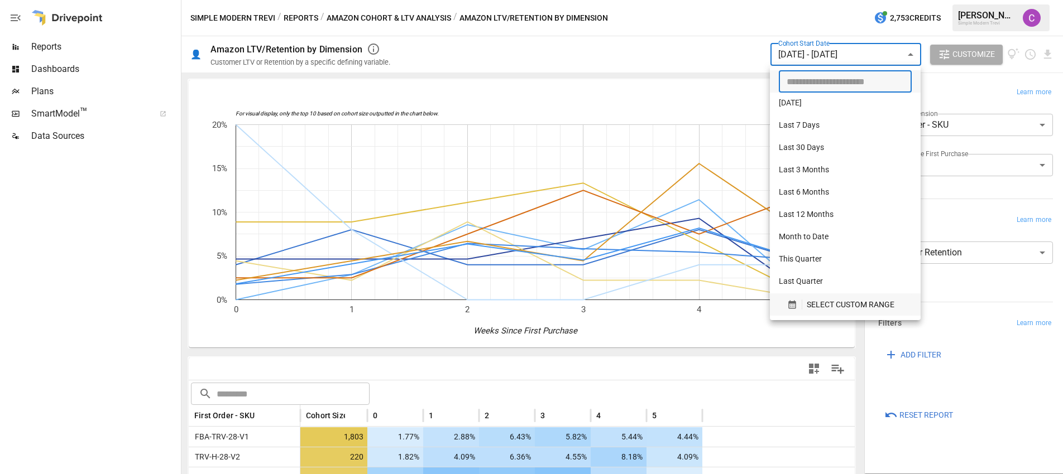
click at [838, 304] on span "SELECT CUSTOM RANGE" at bounding box center [850, 305] width 88 height 14
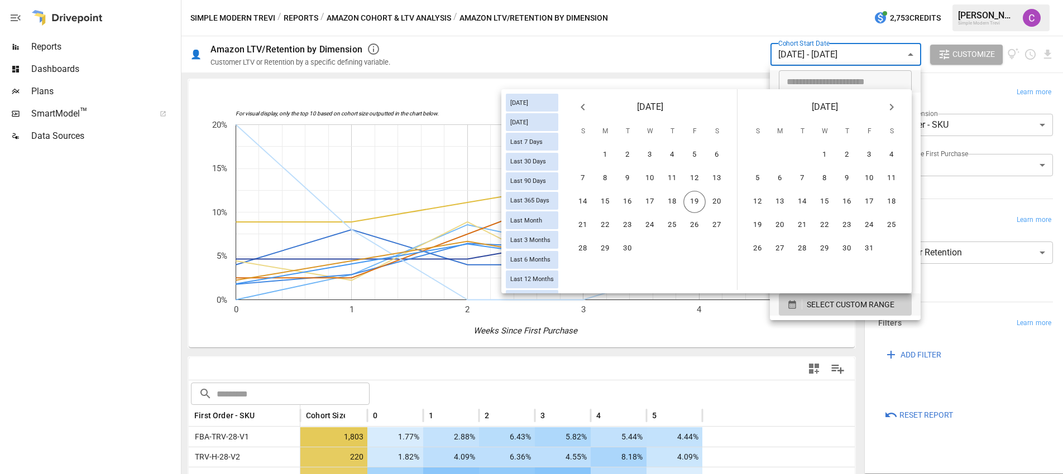
click at [575, 108] on button "Previous month" at bounding box center [582, 107] width 22 height 22
click at [691, 154] on button "1" at bounding box center [694, 155] width 22 height 22
click at [581, 270] on button "31" at bounding box center [582, 272] width 22 height 22
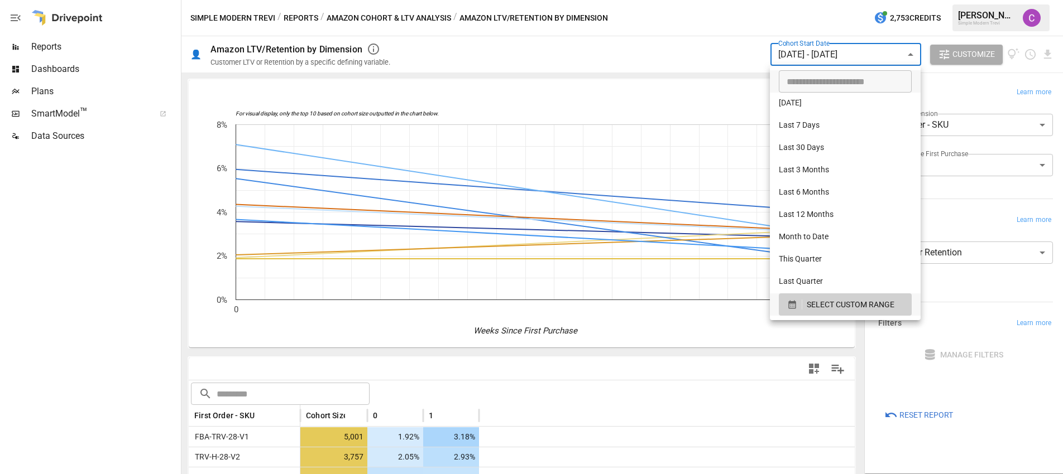
click at [290, 453] on div at bounding box center [531, 237] width 1063 height 474
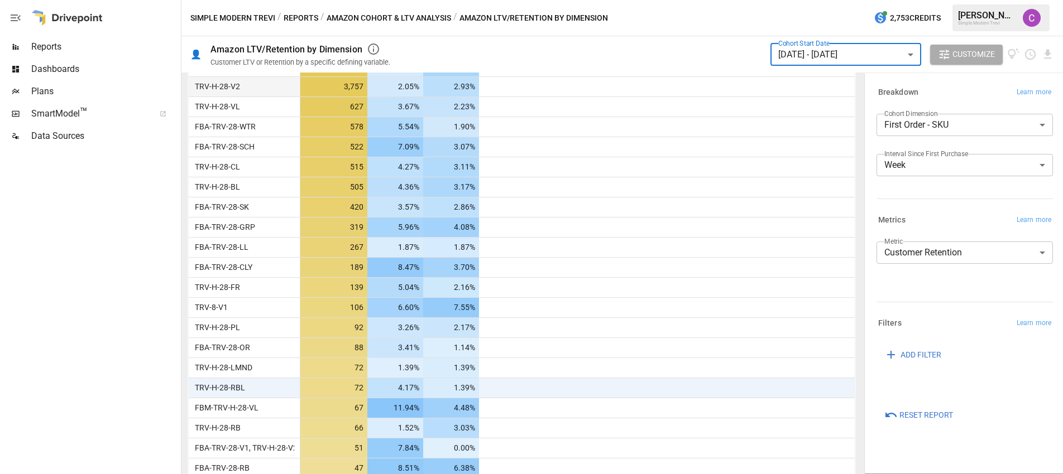
scroll to position [386, 0]
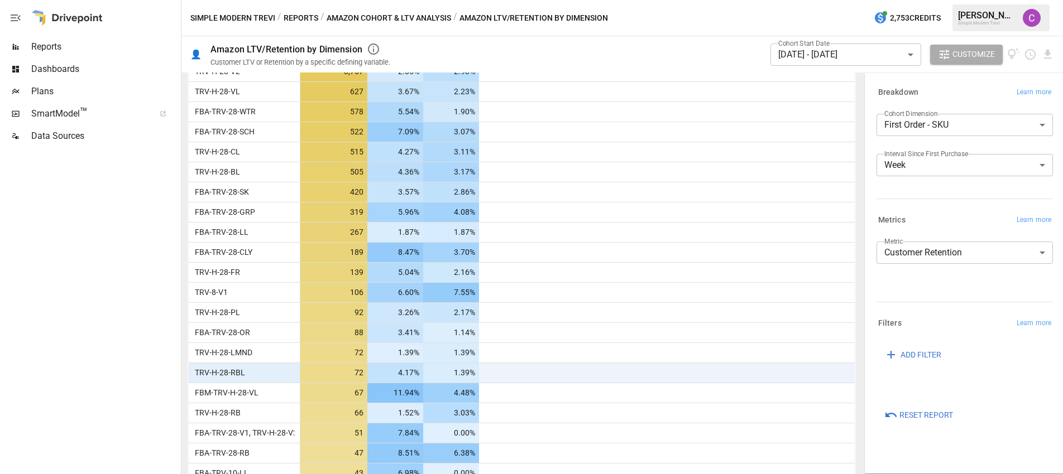
click at [276, 367] on div "TRV-H-28-RBL" at bounding box center [245, 373] width 112 height 20
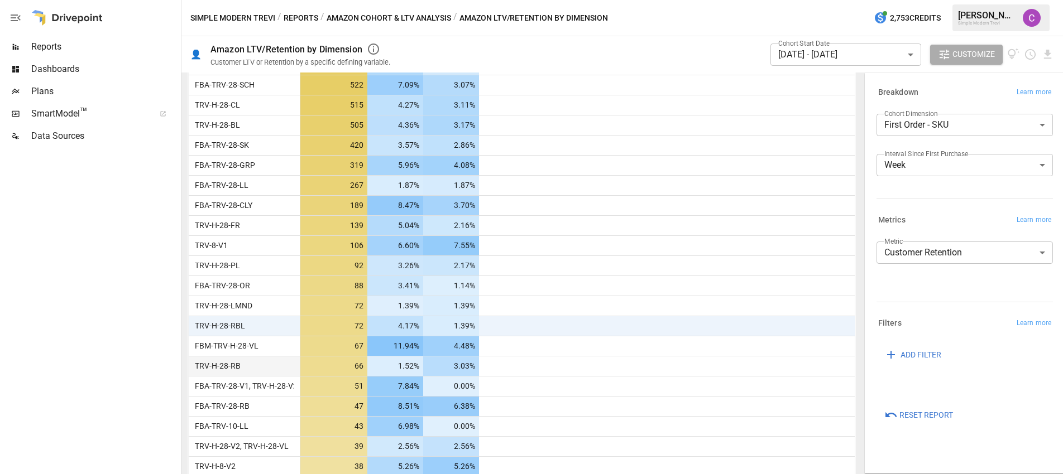
scroll to position [436, 0]
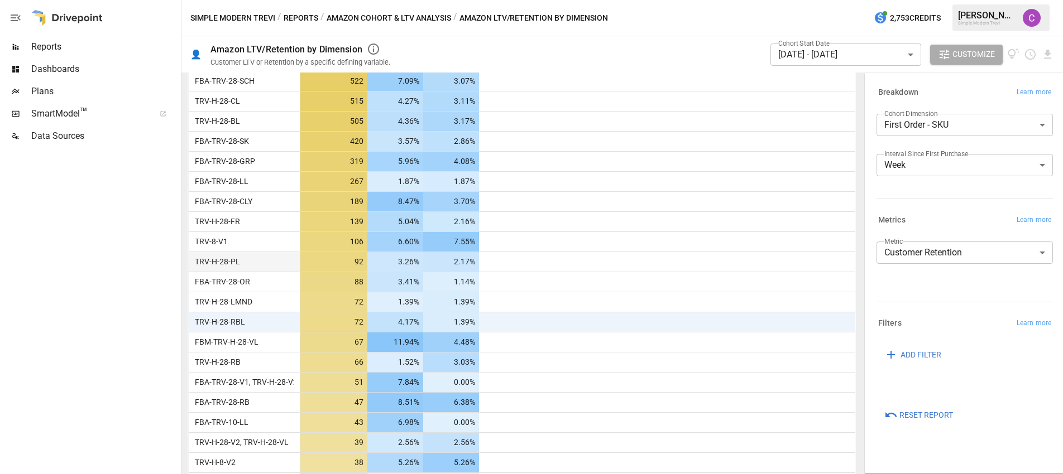
click at [258, 261] on div "TRV-H-28-PL" at bounding box center [245, 262] width 112 height 20
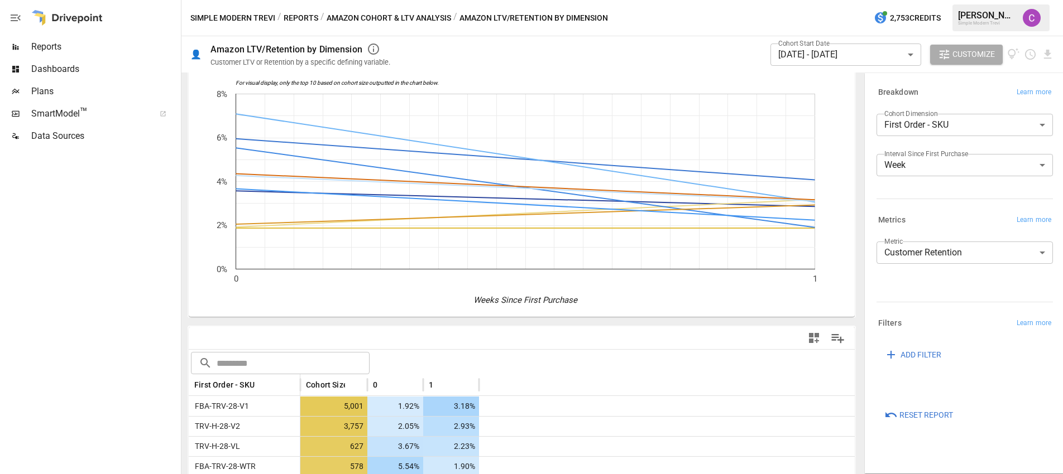
scroll to position [0, 0]
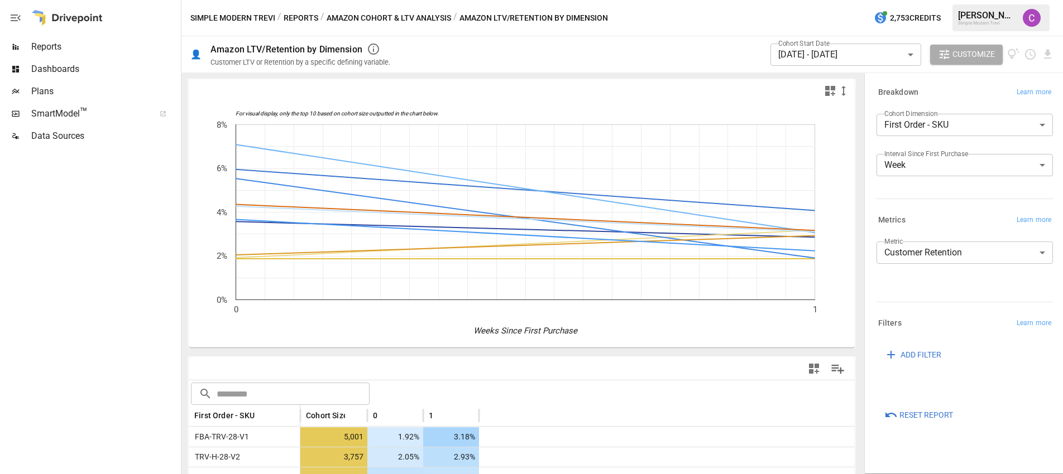
click at [813, 41] on label "Cohort Start Date" at bounding box center [803, 43] width 51 height 9
click at [811, 0] on body "Reports Dashboards Plans SmartModel ™ Data Sources Simple Modern Trevi / Report…" at bounding box center [531, 0] width 1063 height 0
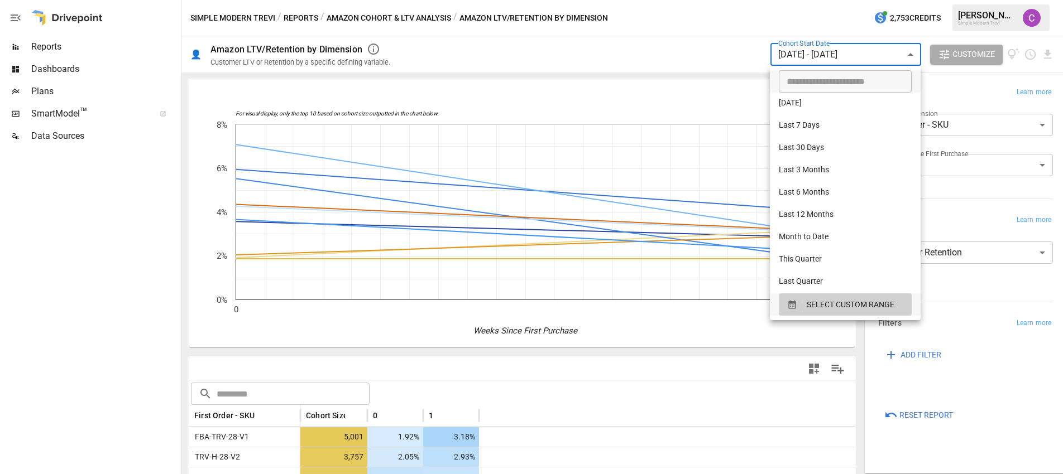
click at [809, 276] on li "Last Quarter" at bounding box center [845, 282] width 151 height 22
type input "**********"
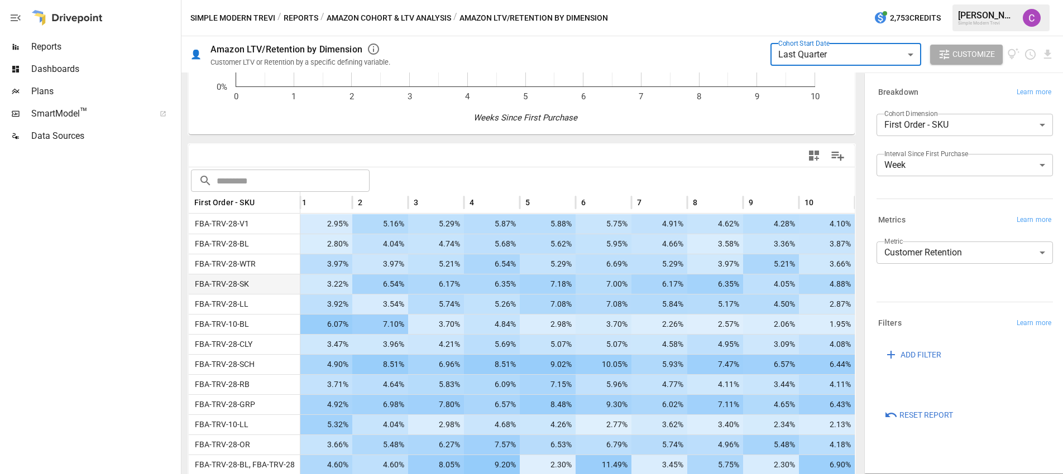
scroll to position [216, 0]
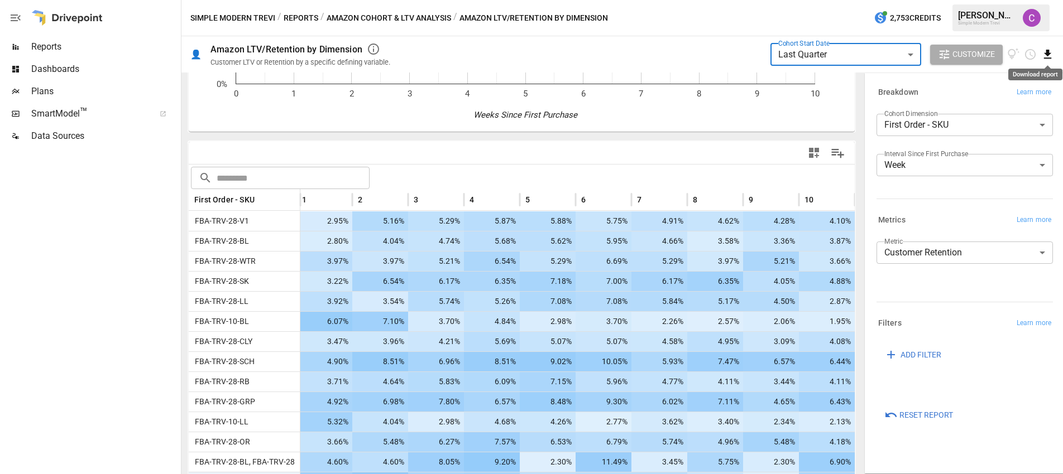
click at [1045, 52] on icon "Download report" at bounding box center [1047, 54] width 13 height 13
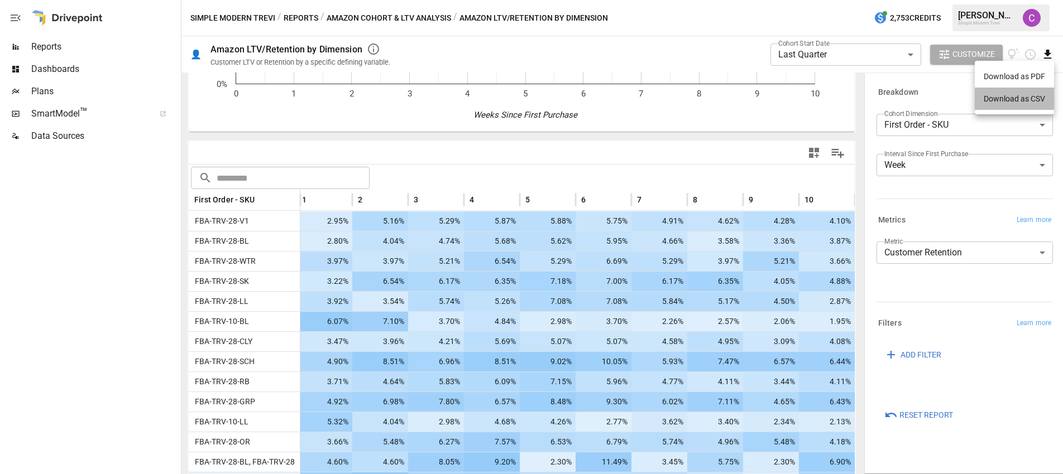
click at [1014, 98] on li "Download as CSV" at bounding box center [1013, 99] width 79 height 22
